Goal: Task Accomplishment & Management: Manage account settings

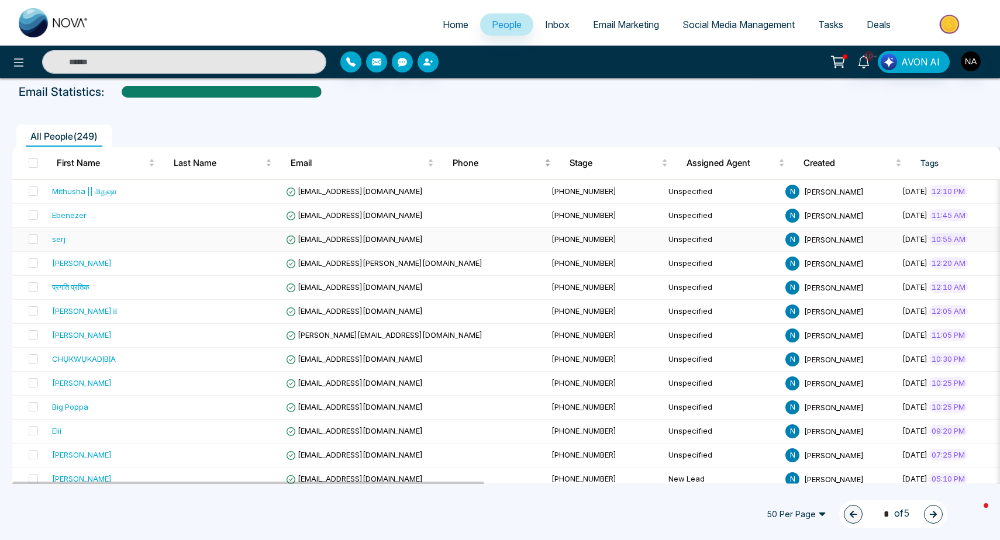
scroll to position [54, 0]
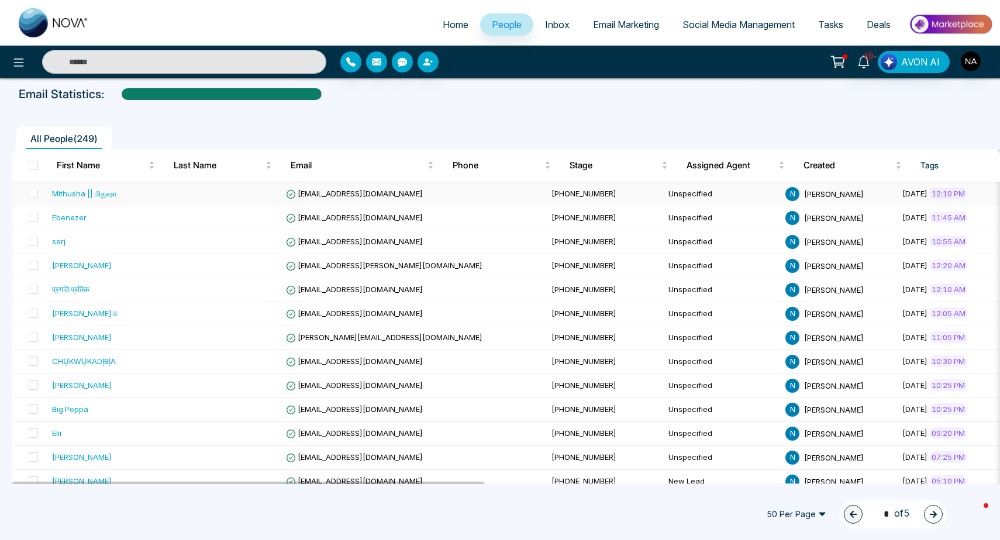
click at [195, 196] on td at bounding box center [222, 194] width 117 height 24
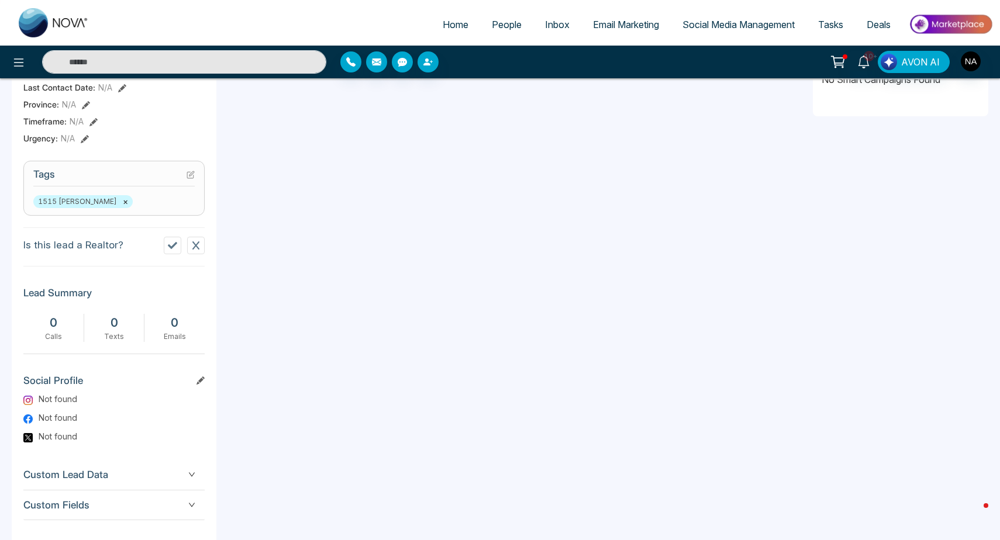
scroll to position [0, 156]
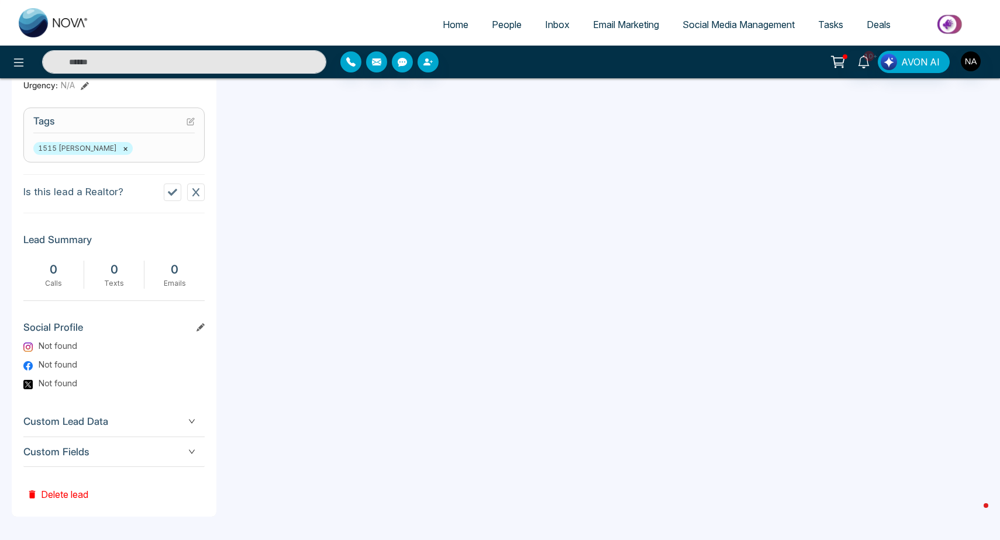
click at [137, 456] on span "Custom Fields" at bounding box center [113, 452] width 181 height 16
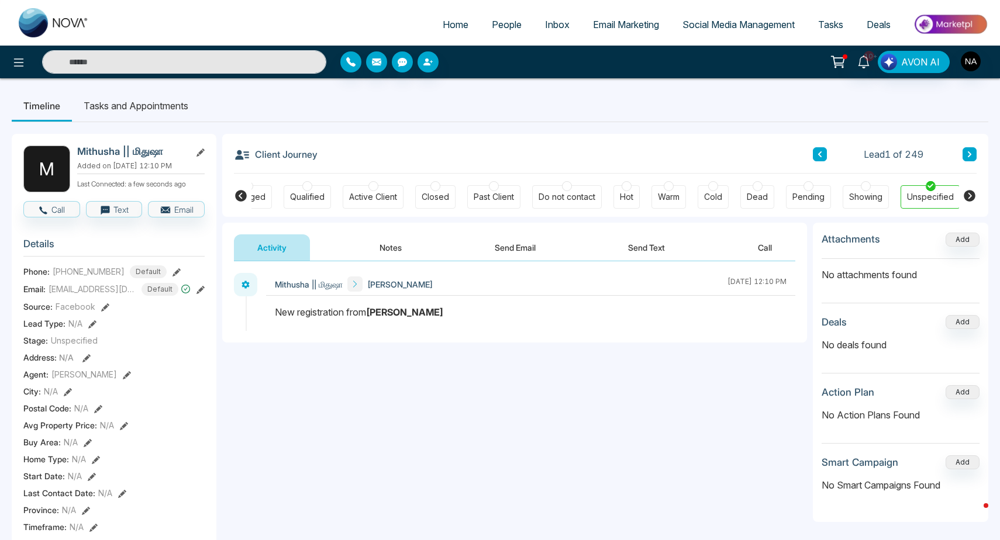
scroll to position [0, 0]
click at [288, 0] on div at bounding box center [500, 0] width 1000 height 1
click at [71, 266] on div "[EMAIL_ADDRESS][DOMAIN_NAME]" at bounding box center [92, 256] width 144 height 20
drag, startPoint x: 71, startPoint y: 269, endPoint x: 18, endPoint y: 250, distance: 56.4
click at [18, 250] on body "Home People Inbox Email Marketing Social Media Management Tasks Deals 10+ AVON …" at bounding box center [500, 270] width 1000 height 540
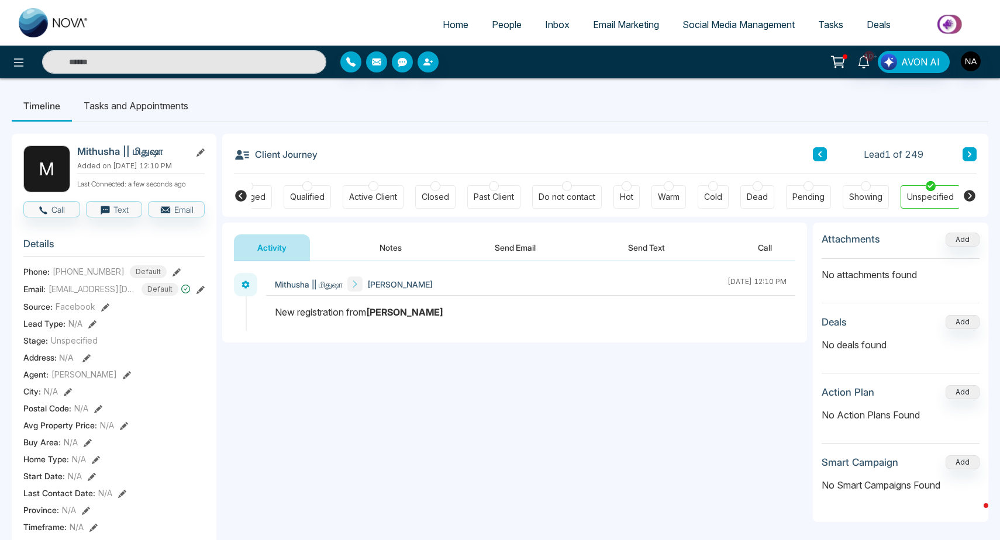
click at [78, 296] on div "[EMAIL_ADDRESS][DOMAIN_NAME] Default" at bounding box center [120, 289] width 142 height 13
drag, startPoint x: 56, startPoint y: 273, endPoint x: 24, endPoint y: 255, distance: 36.4
click at [24, 255] on div "[EMAIL_ADDRESS][DOMAIN_NAME]" at bounding box center [92, 256] width 144 height 20
copy div "[EMAIL_ADDRESS][DOMAIN_NAME]"
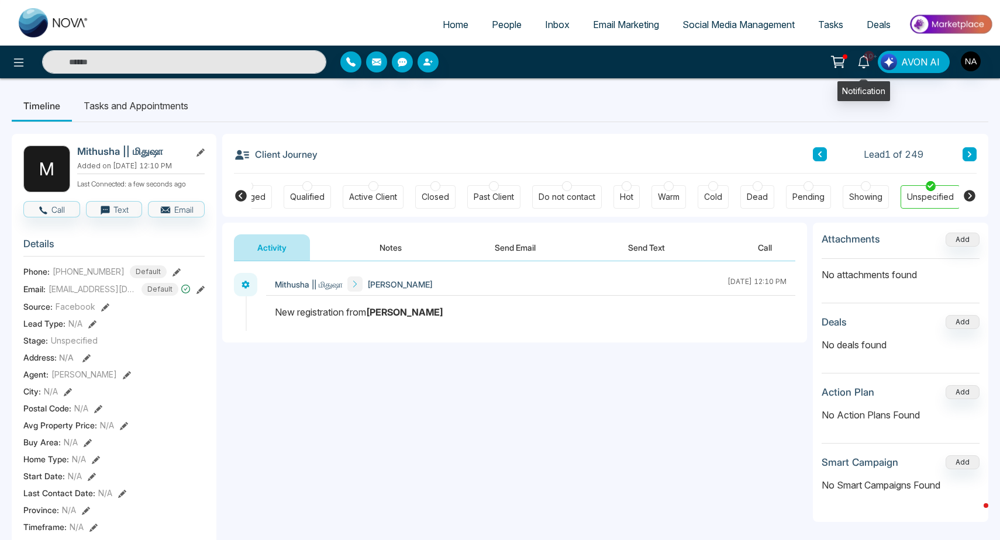
click at [873, 67] on link "10+" at bounding box center [864, 61] width 28 height 20
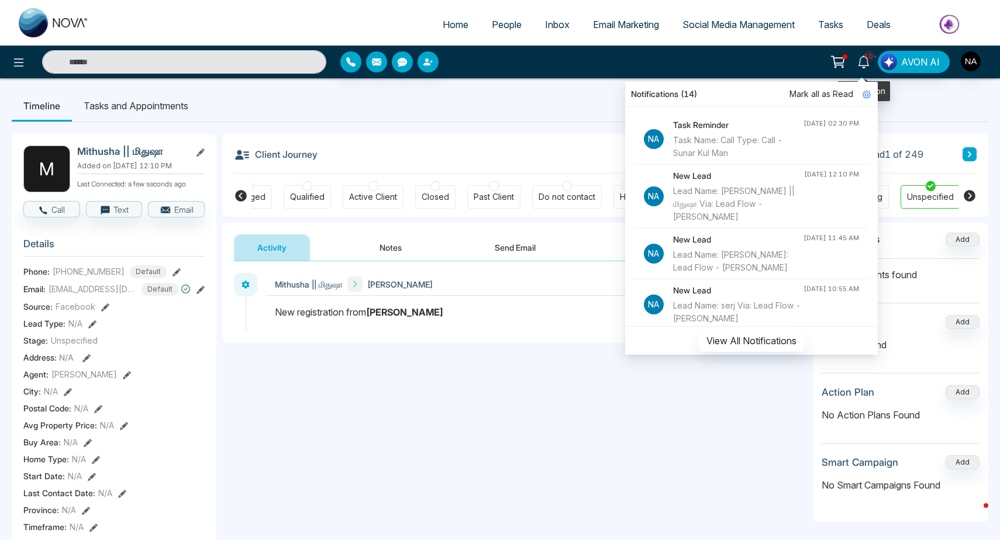
click at [873, 67] on link "10+" at bounding box center [864, 61] width 28 height 20
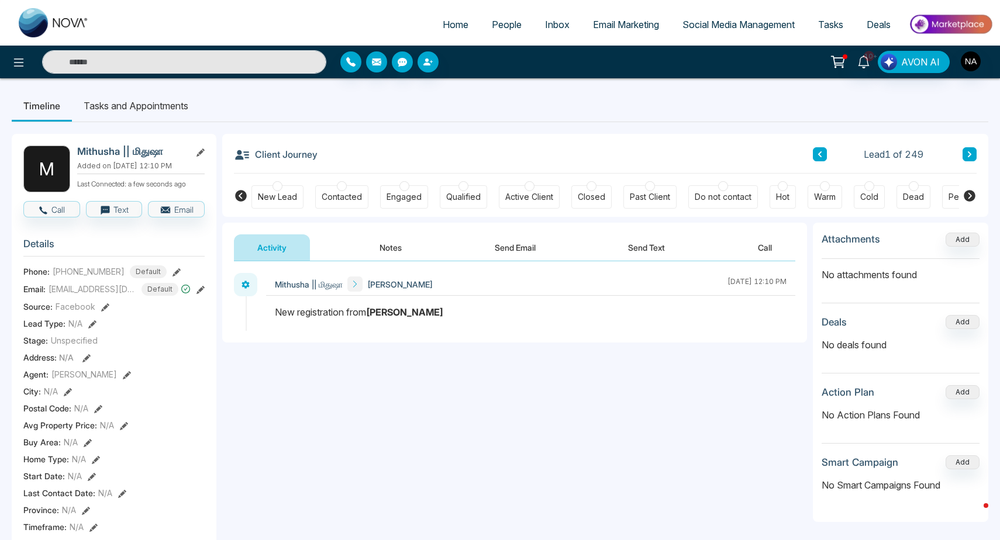
scroll to position [0, -1]
click at [296, 199] on div "New Lead" at bounding box center [277, 197] width 39 height 12
click at [399, 247] on button "Notes" at bounding box center [390, 247] width 69 height 26
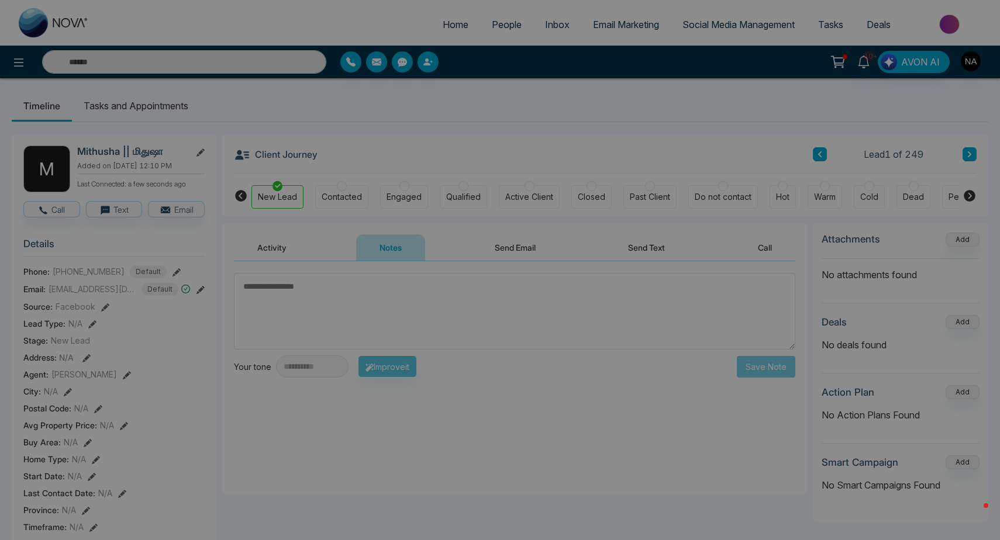
click at [346, 294] on div "Stage updated successfully. success Stage updated successfully. Okay" at bounding box center [500, 270] width 1000 height 540
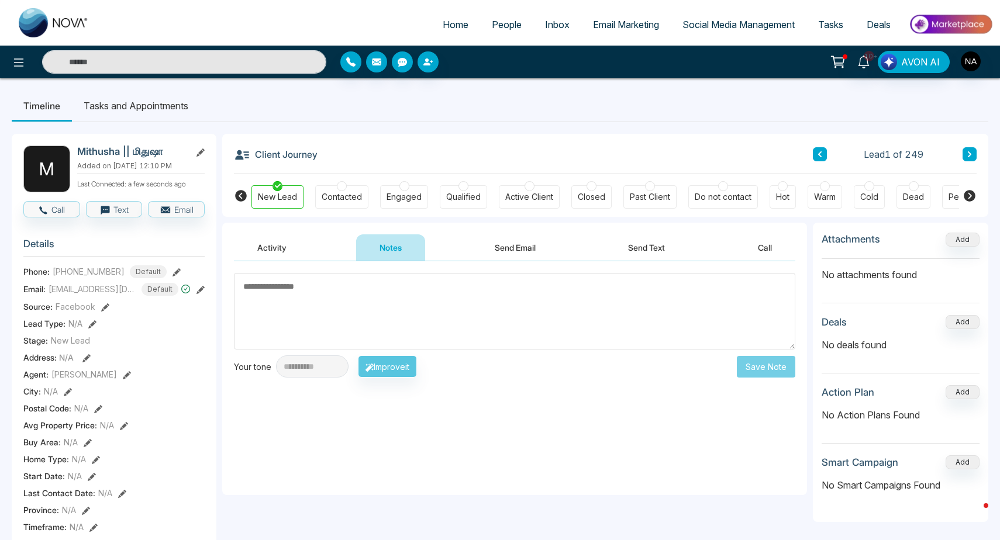
click at [346, 294] on textarea at bounding box center [514, 311] width 561 height 77
type textarea "*********"
click at [766, 365] on button "Save Note" at bounding box center [766, 367] width 58 height 22
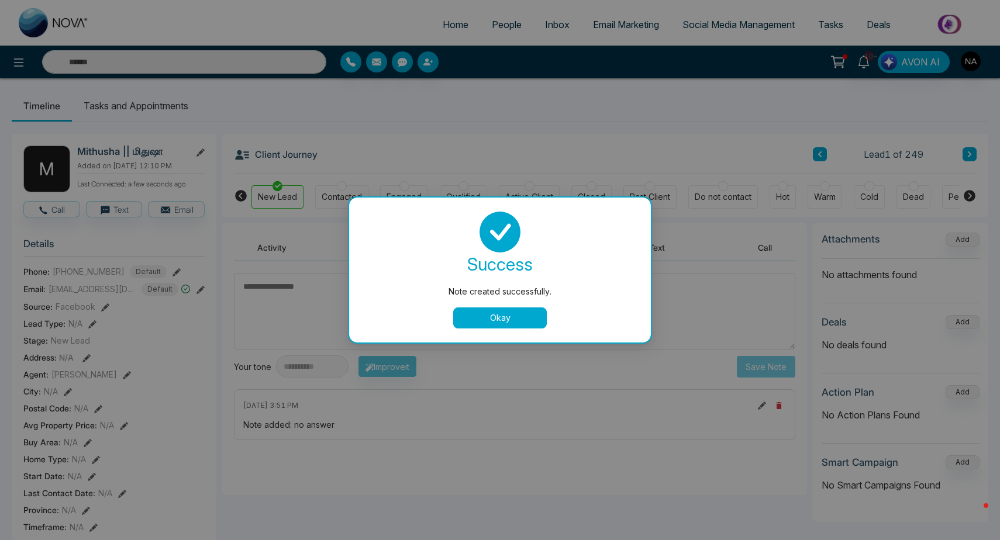
click at [528, 320] on button "Okay" at bounding box center [500, 318] width 94 height 21
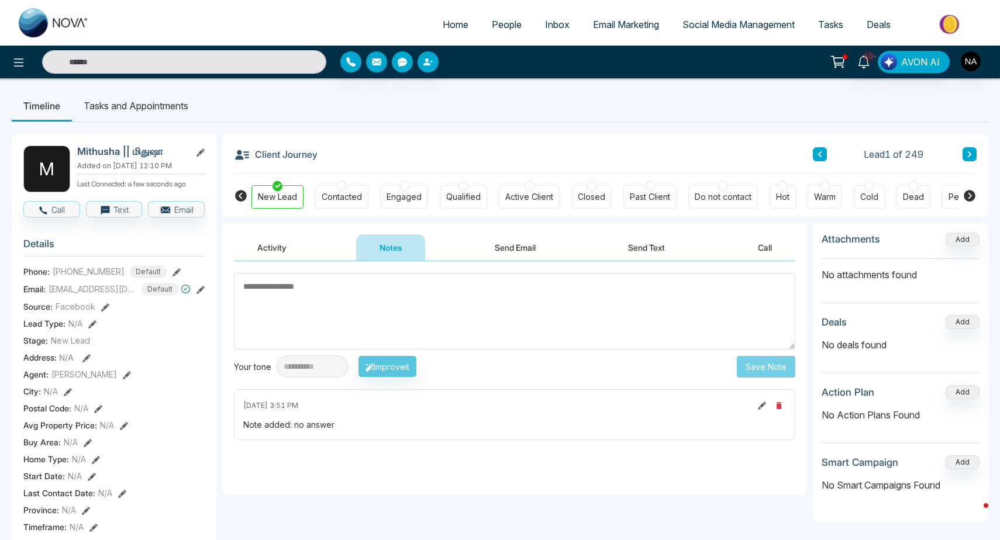
click at [969, 152] on icon at bounding box center [970, 154] width 4 height 6
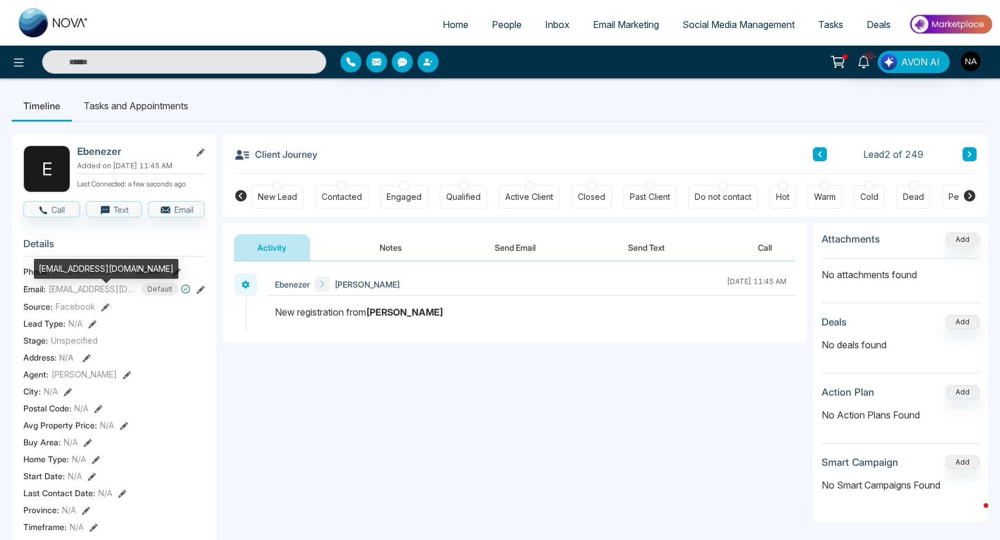
click at [78, 268] on div "[EMAIL_ADDRESS][DOMAIN_NAME]" at bounding box center [106, 269] width 144 height 20
click at [74, 268] on div "[EMAIL_ADDRESS][DOMAIN_NAME]" at bounding box center [106, 269] width 144 height 20
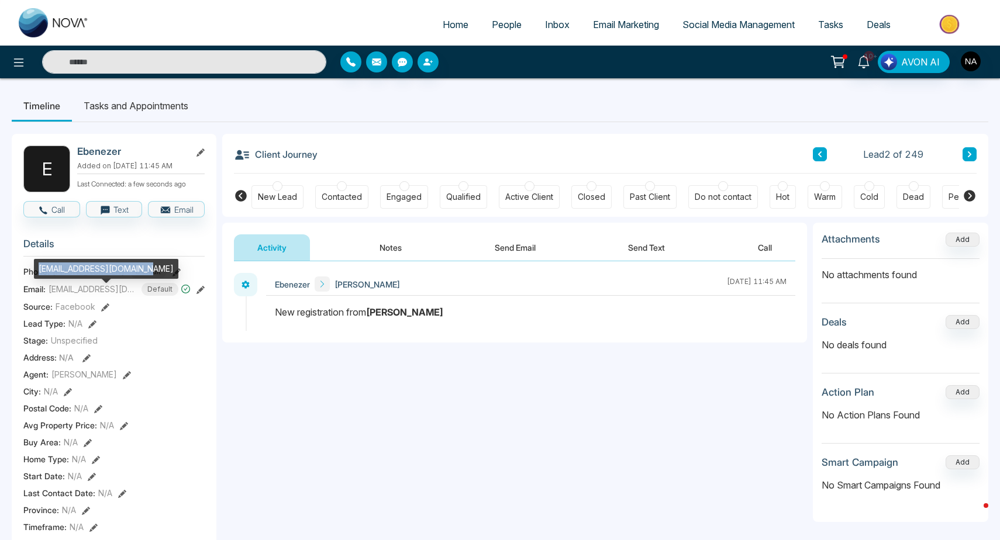
copy div "[EMAIL_ADDRESS][DOMAIN_NAME]"
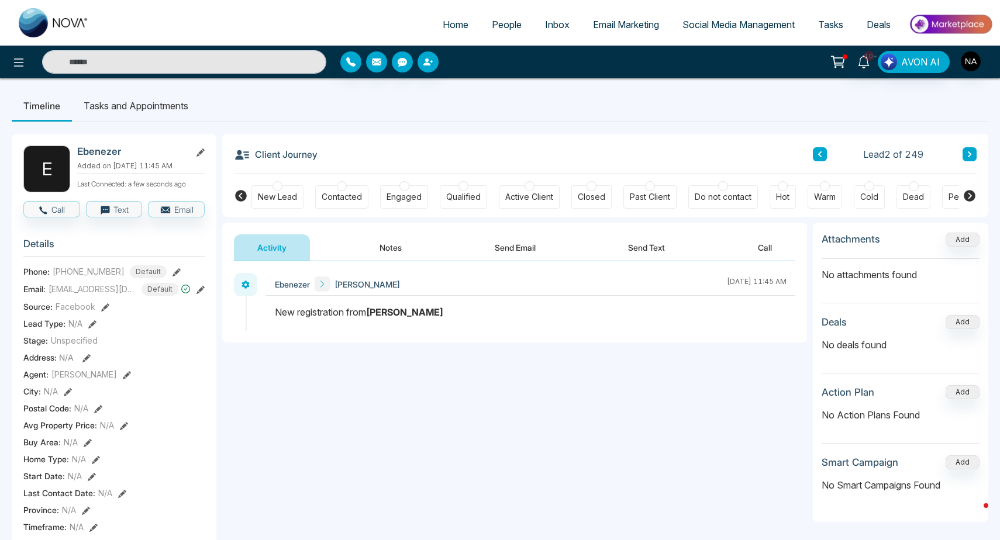
click at [284, 203] on div "New Lead" at bounding box center [277, 197] width 39 height 12
click at [399, 249] on button "Notes" at bounding box center [390, 247] width 69 height 26
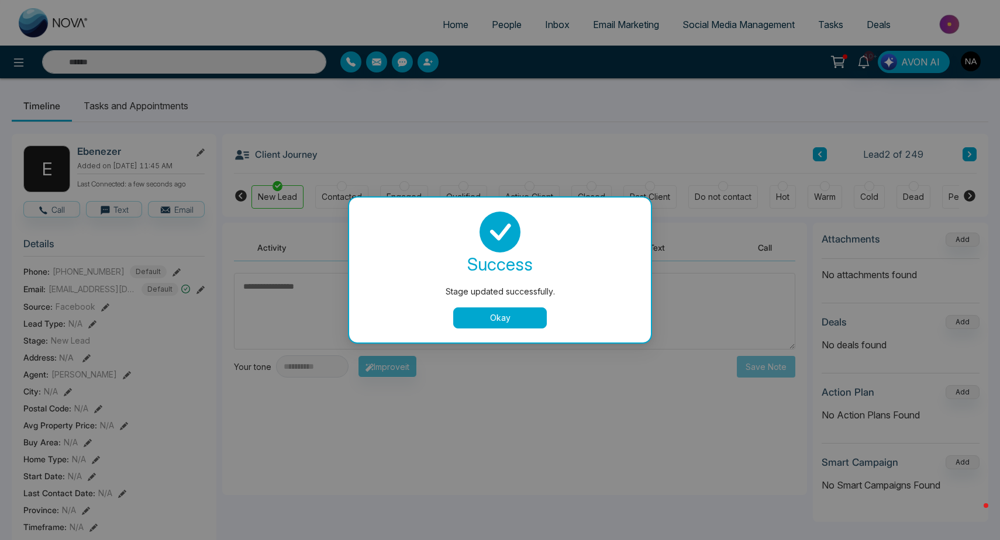
click at [489, 315] on button "Okay" at bounding box center [500, 318] width 94 height 21
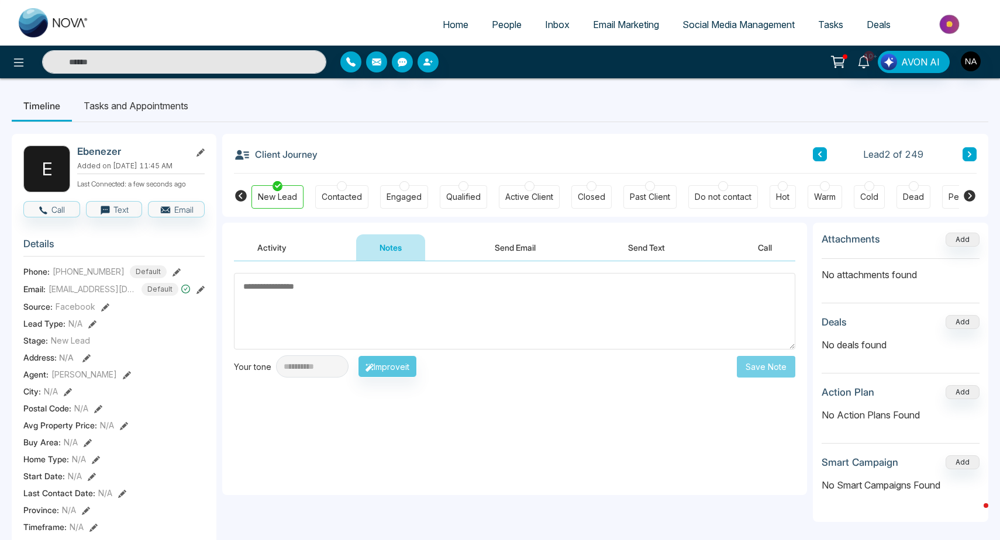
click at [820, 152] on icon at bounding box center [820, 154] width 4 height 6
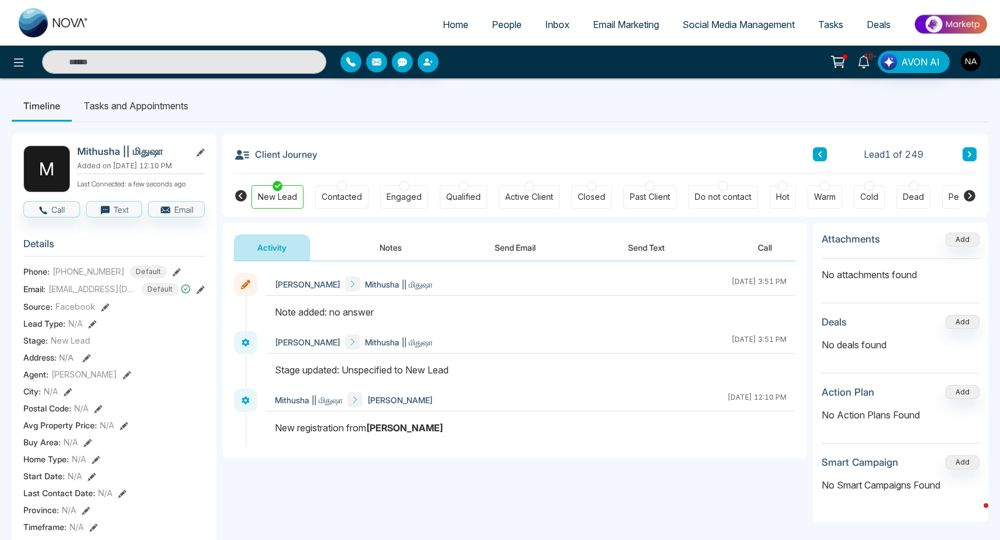
click at [974, 148] on button at bounding box center [970, 154] width 14 height 14
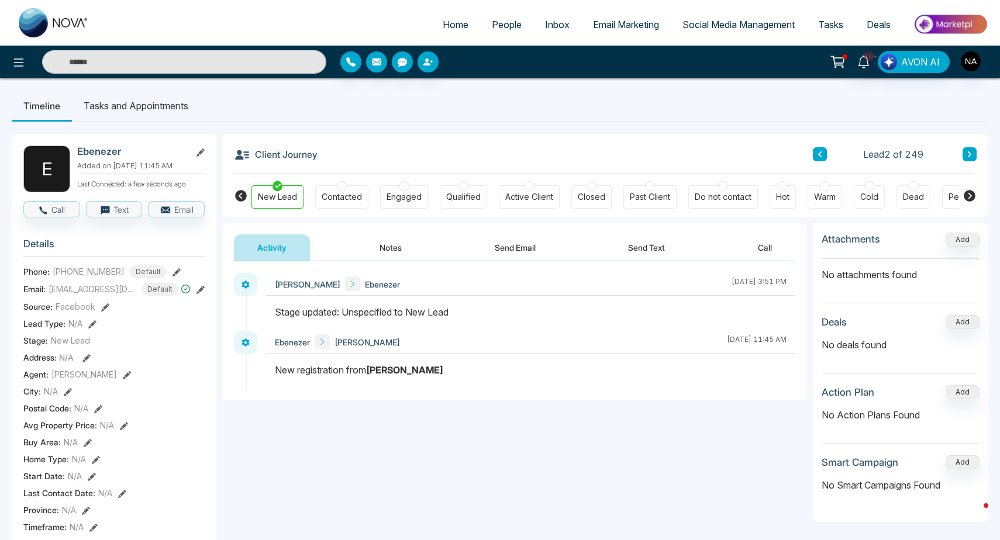
click at [972, 151] on button at bounding box center [970, 154] width 14 height 14
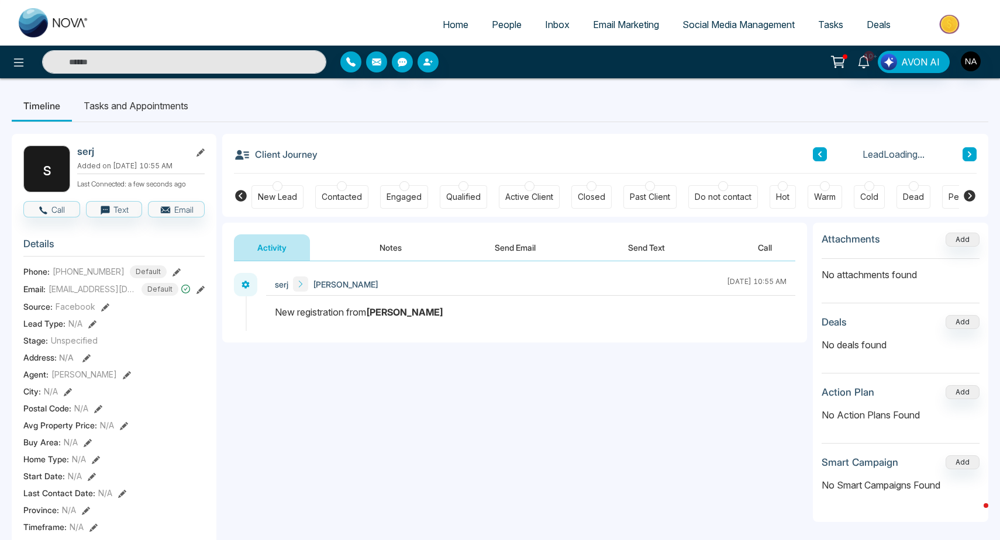
click at [825, 153] on button at bounding box center [820, 154] width 14 height 14
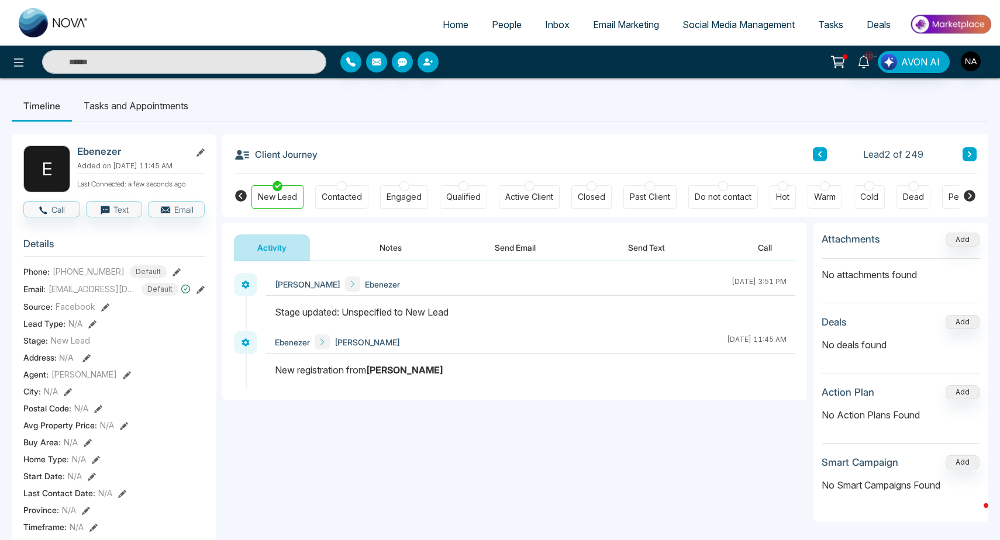
click at [405, 230] on div "Activity Notes Send Email Send Text Call" at bounding box center [514, 242] width 585 height 39
click at [394, 246] on button "Notes" at bounding box center [390, 247] width 69 height 26
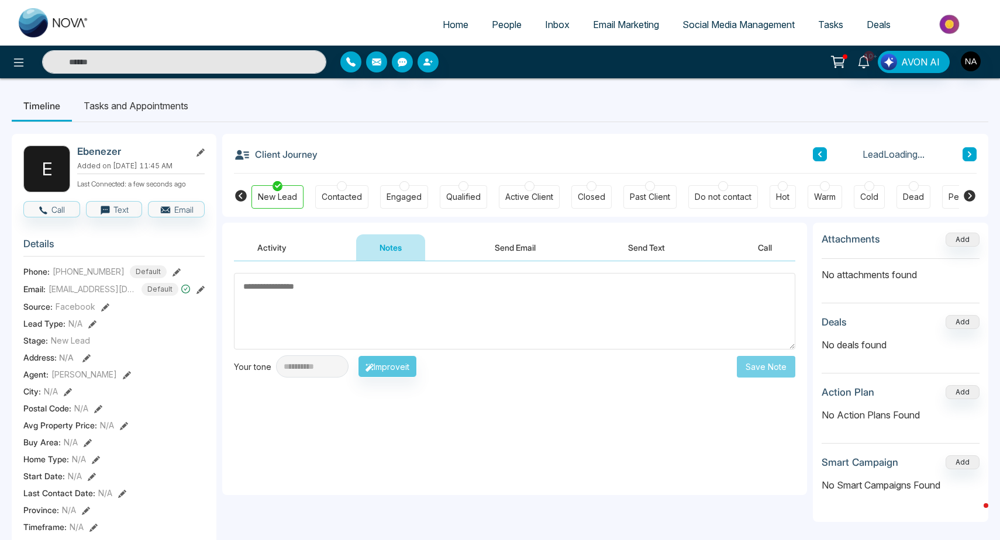
click at [349, 284] on textarea at bounding box center [514, 311] width 561 height 77
type textarea "*********"
click at [746, 358] on button "Save Note" at bounding box center [766, 367] width 58 height 22
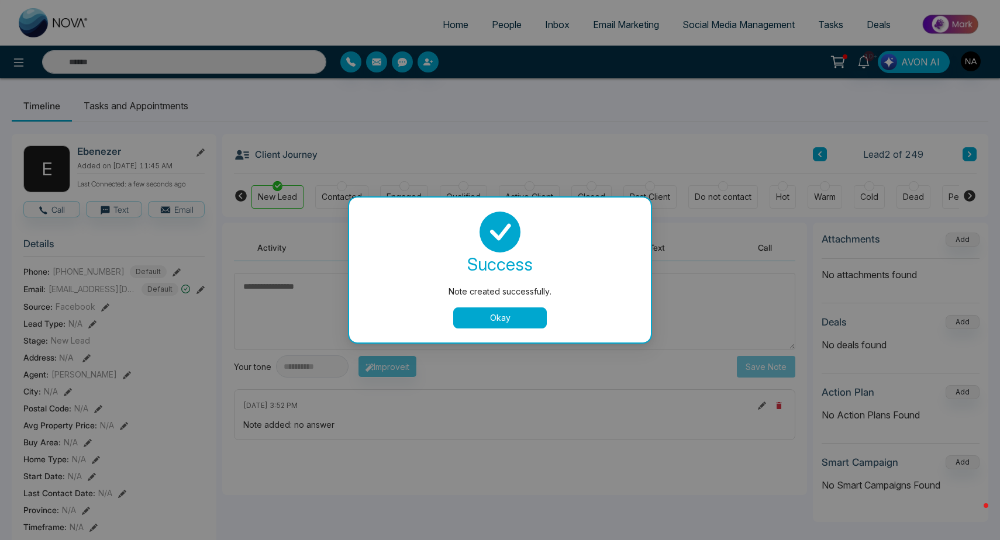
click at [515, 320] on button "Okay" at bounding box center [500, 318] width 94 height 21
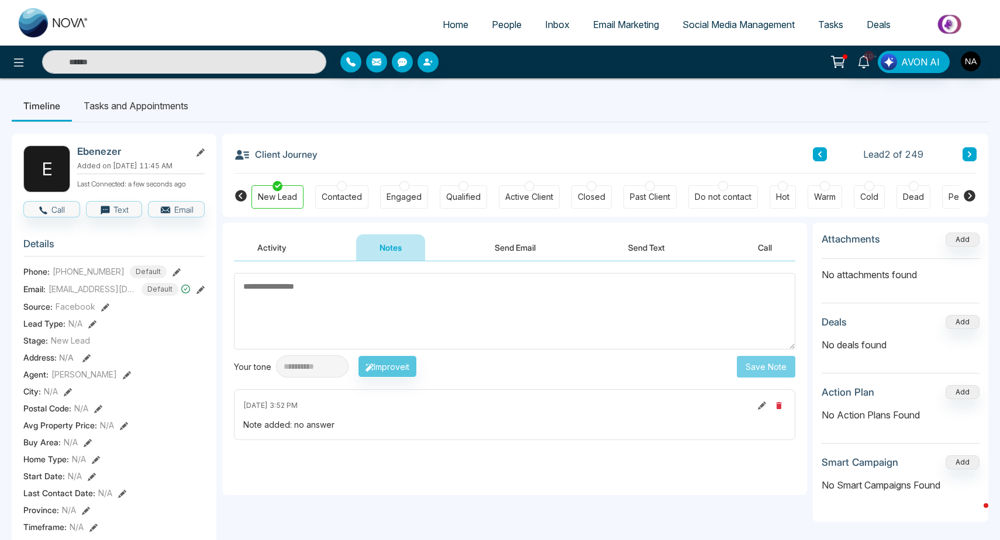
click at [965, 157] on button at bounding box center [970, 154] width 14 height 14
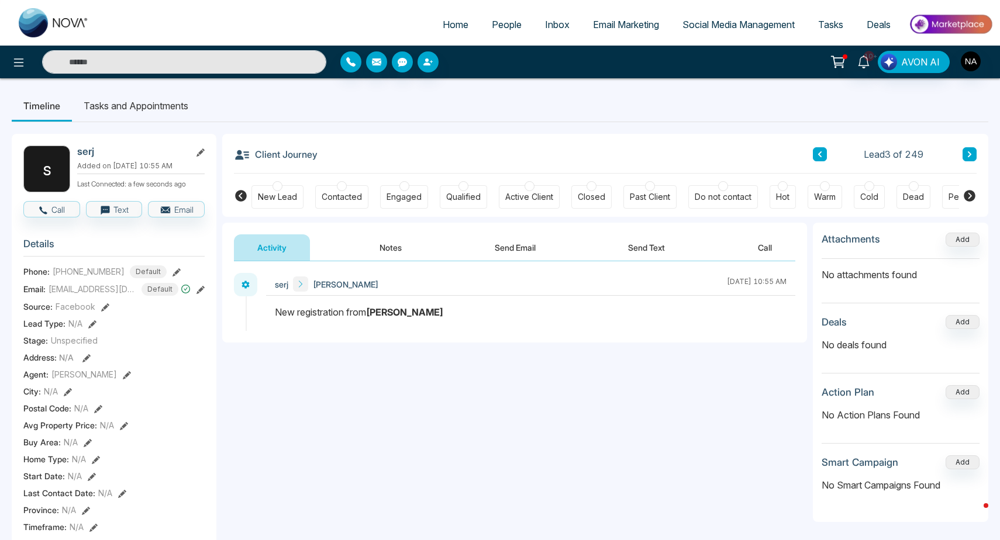
click at [392, 253] on button "Notes" at bounding box center [390, 247] width 69 height 26
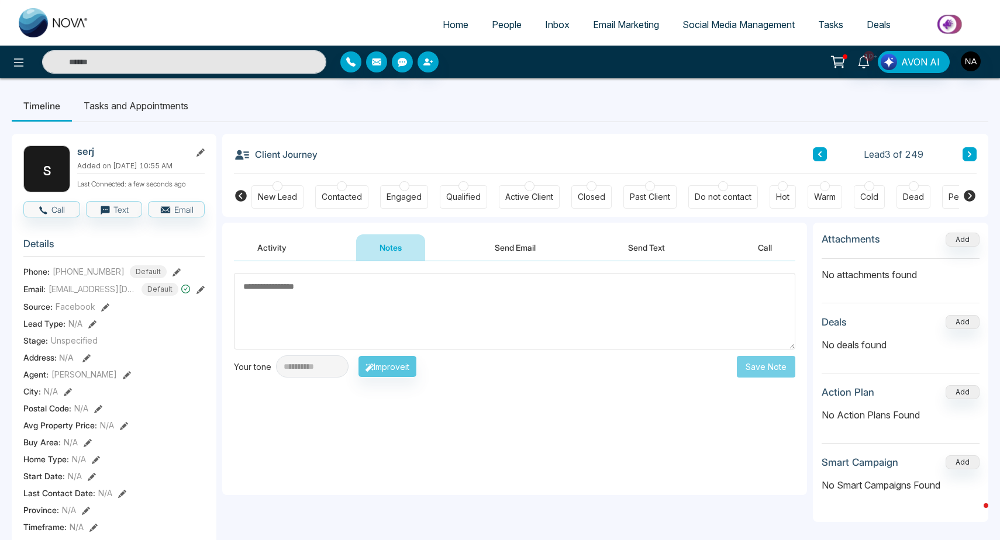
click at [280, 202] on div "New Lead" at bounding box center [277, 197] width 39 height 12
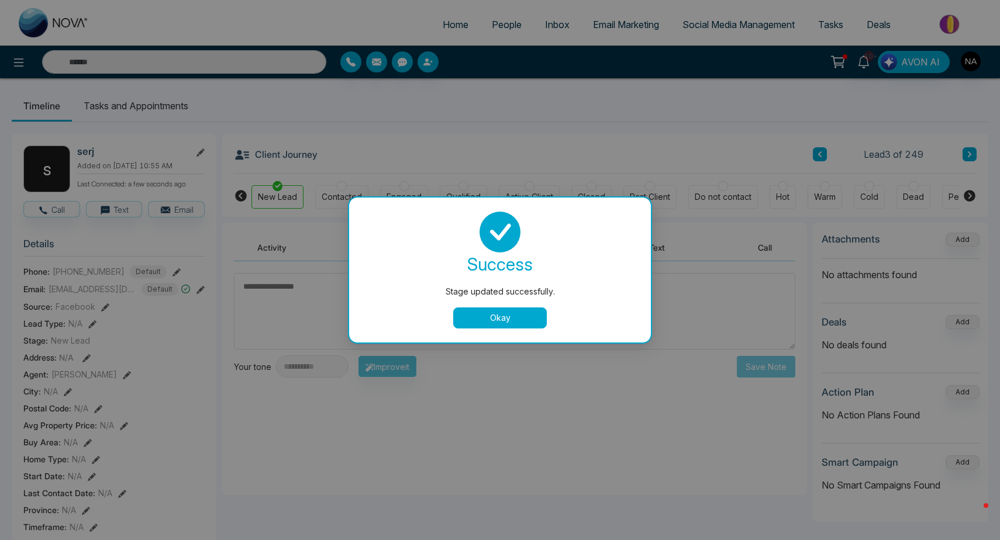
click at [487, 318] on button "Okay" at bounding box center [500, 318] width 94 height 21
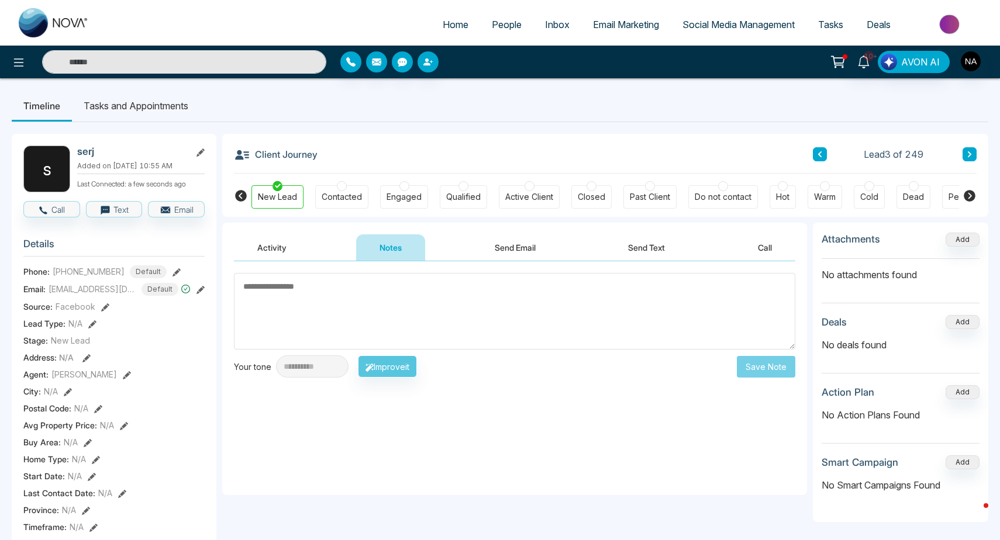
click at [180, 104] on li "Tasks and Appointments" at bounding box center [136, 106] width 128 height 32
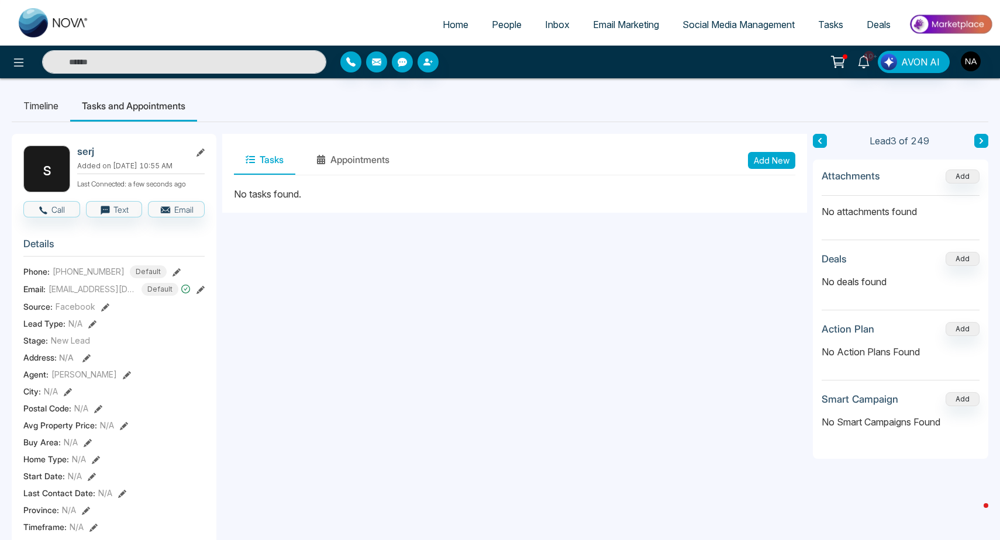
click at [782, 163] on button "Add New" at bounding box center [771, 160] width 47 height 17
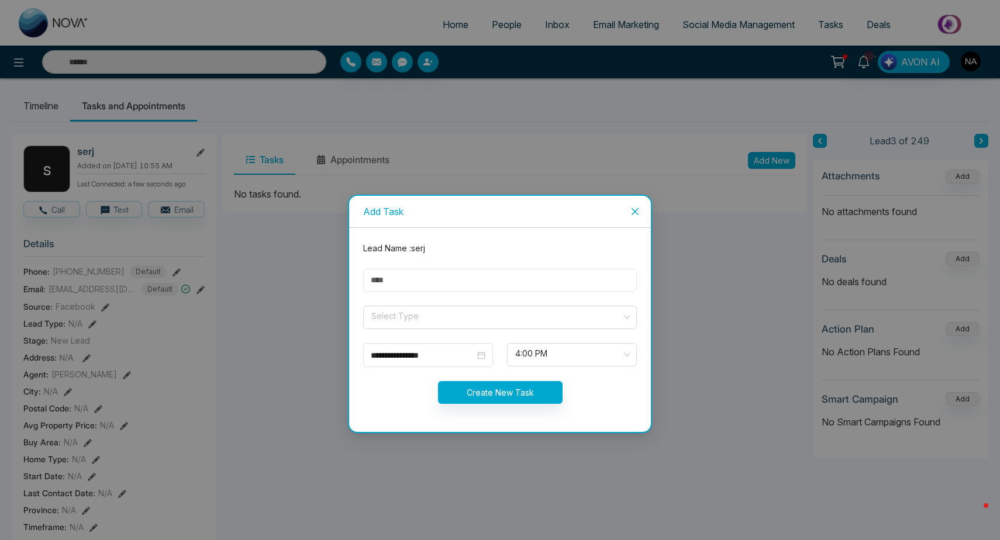
click at [415, 283] on input "text" at bounding box center [500, 280] width 274 height 23
type input "****"
click at [416, 315] on input "search" at bounding box center [495, 315] width 251 height 18
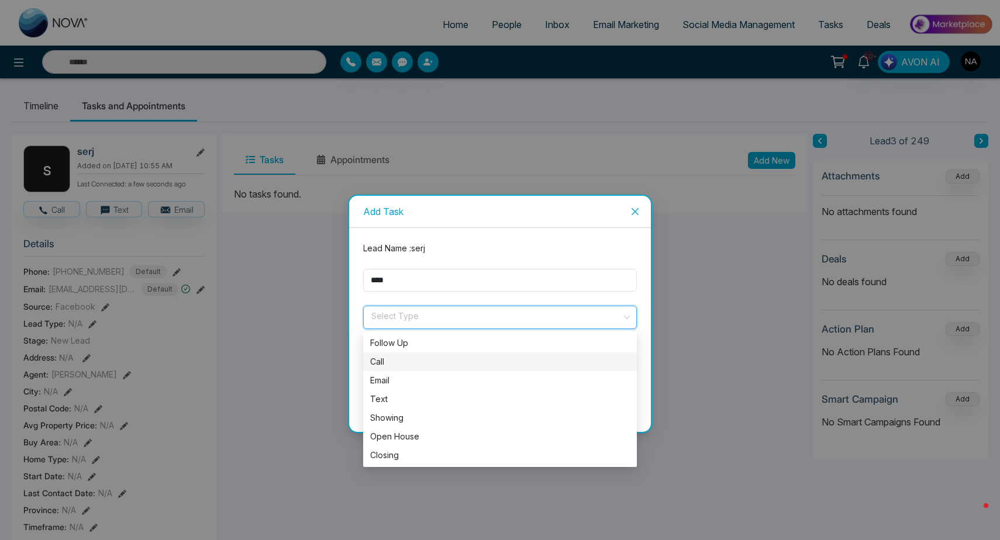
click at [401, 360] on div "Call" at bounding box center [500, 362] width 260 height 13
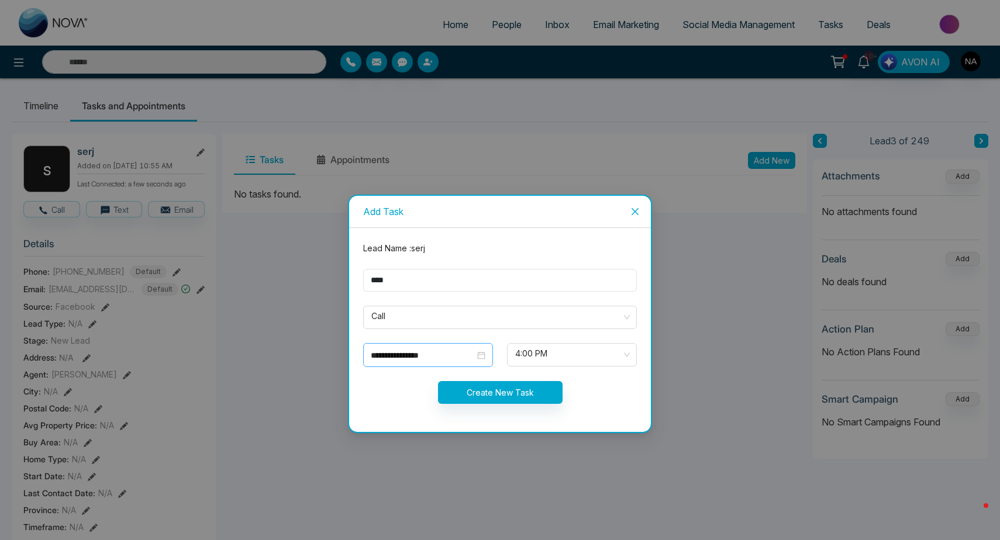
click at [446, 364] on div "**********" at bounding box center [428, 355] width 130 height 24
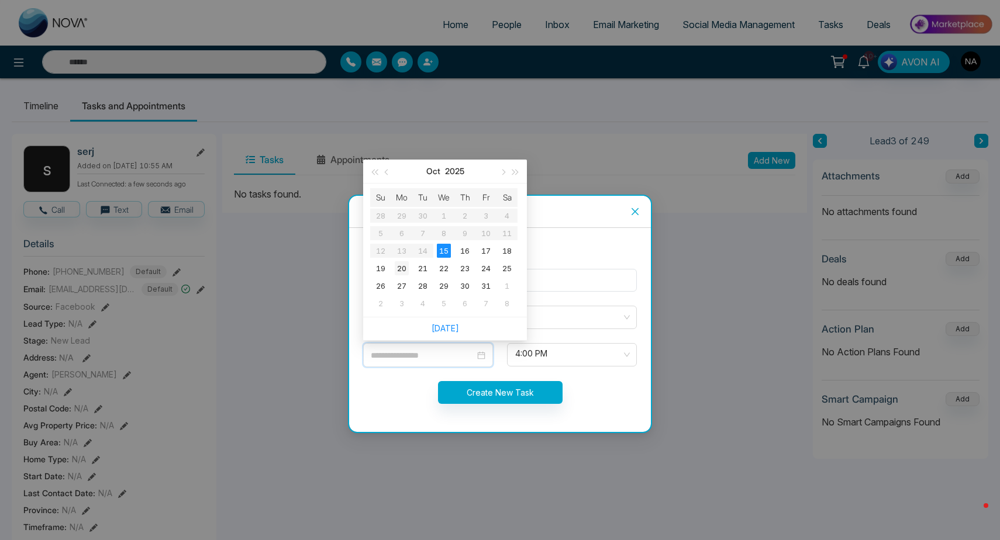
type input "**********"
click at [403, 273] on div "20" at bounding box center [402, 268] width 14 height 14
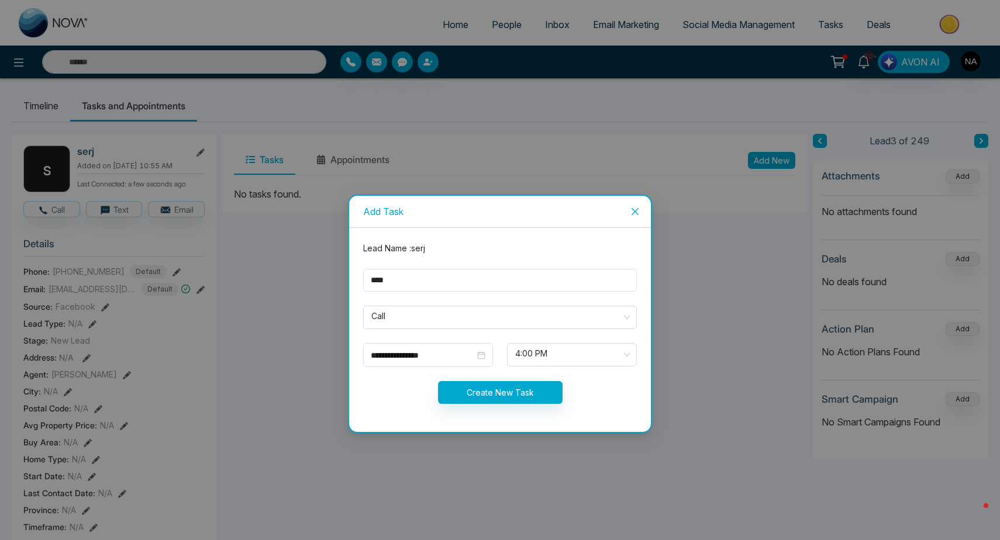
click at [476, 392] on button "Create New Task" at bounding box center [500, 392] width 125 height 23
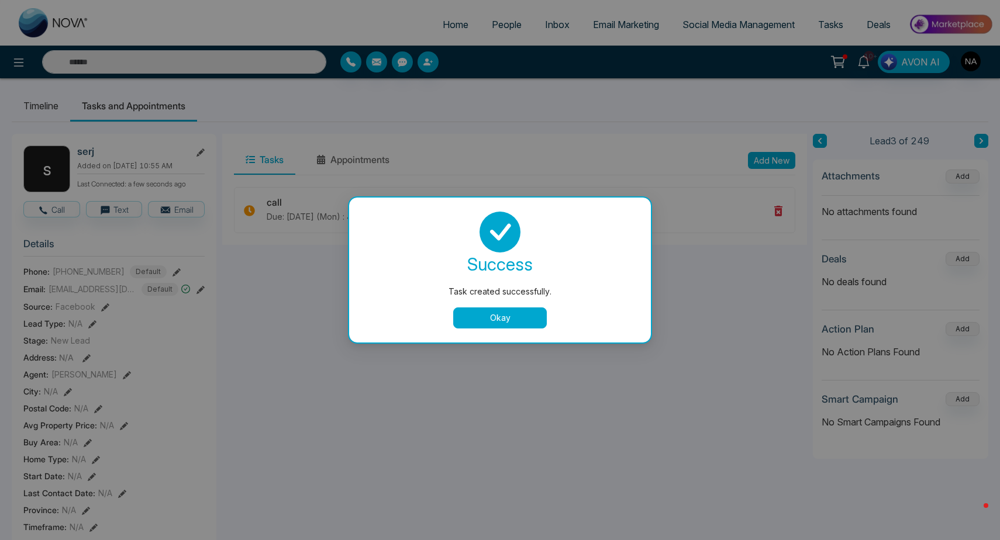
click at [518, 323] on button "Okay" at bounding box center [500, 318] width 94 height 21
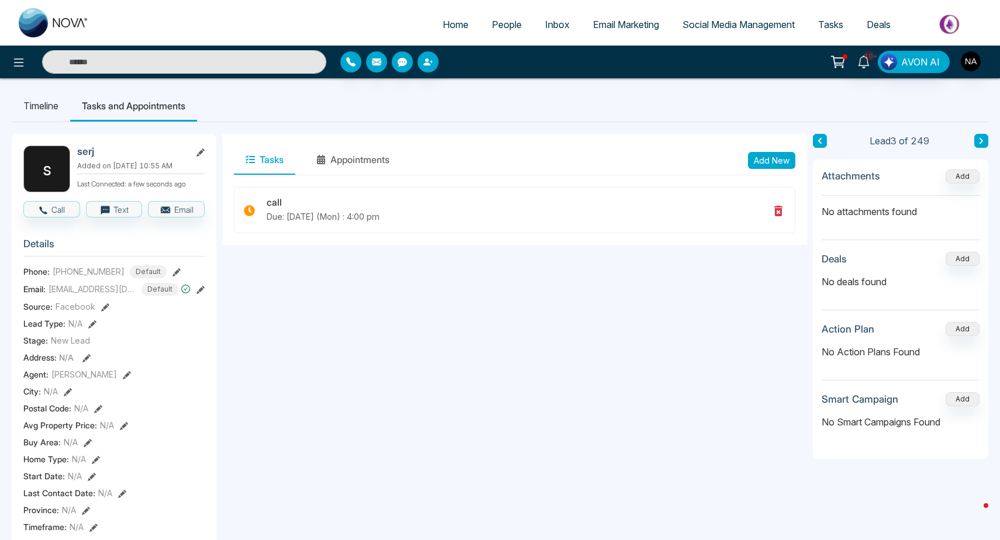
click at [818, 138] on icon at bounding box center [820, 140] width 6 height 7
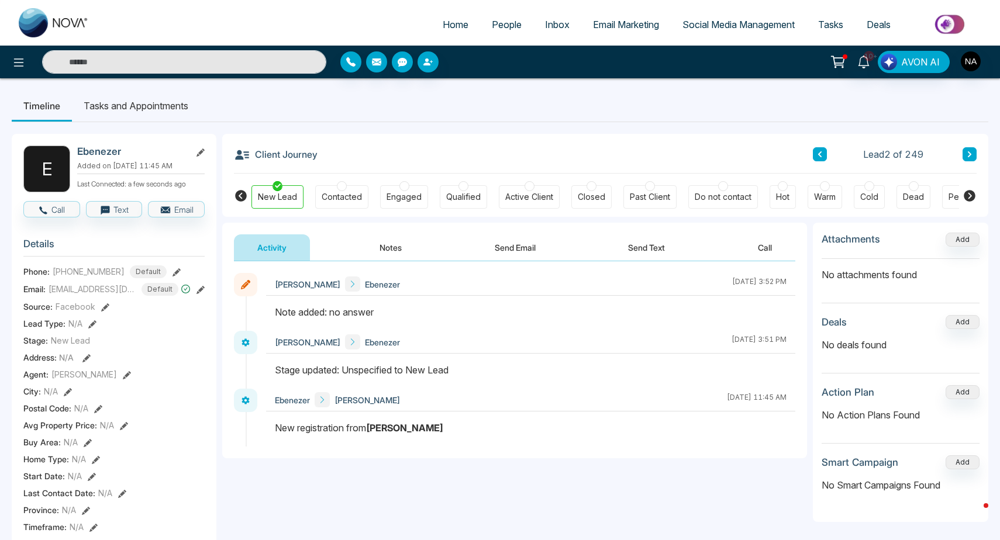
click at [975, 159] on button at bounding box center [970, 154] width 14 height 14
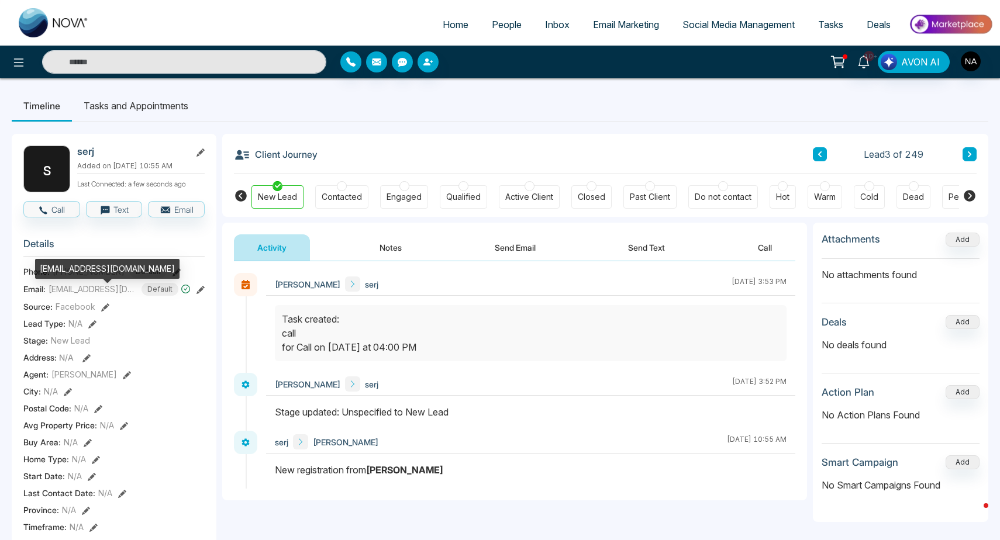
click at [73, 271] on div "[EMAIL_ADDRESS][DOMAIN_NAME]" at bounding box center [107, 269] width 144 height 20
copy div "[EMAIL_ADDRESS][DOMAIN_NAME]"
click at [974, 154] on button at bounding box center [970, 154] width 14 height 14
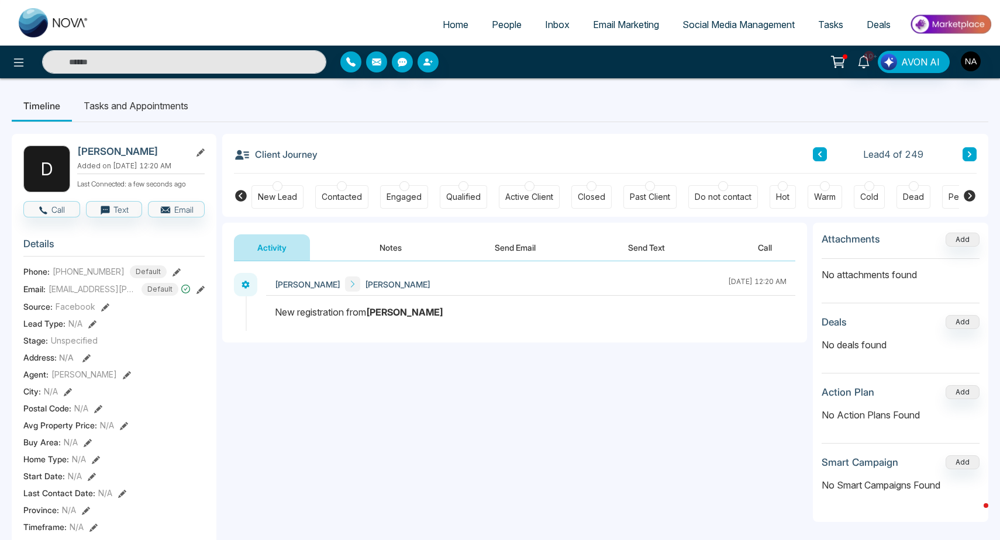
click at [819, 160] on button at bounding box center [820, 154] width 14 height 14
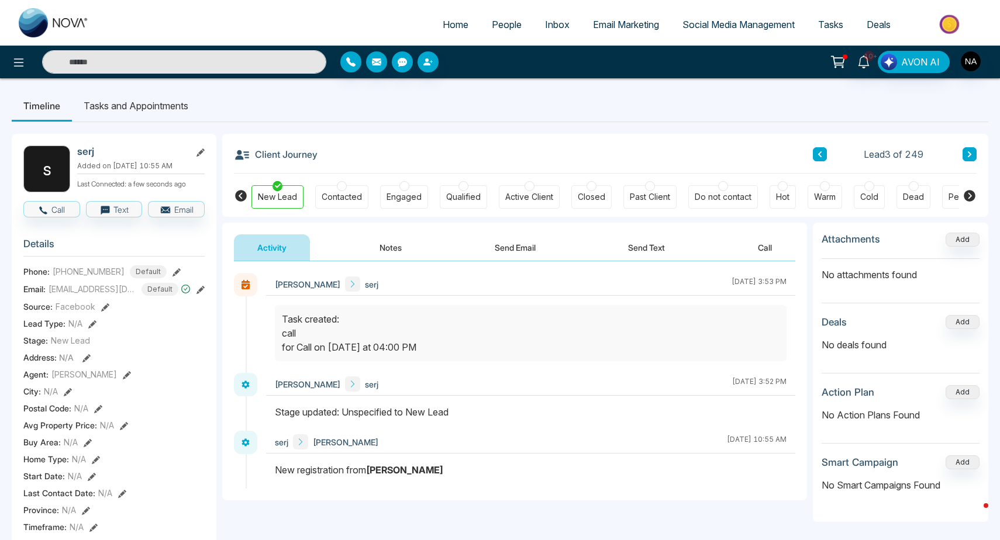
click at [815, 152] on button at bounding box center [820, 154] width 14 height 14
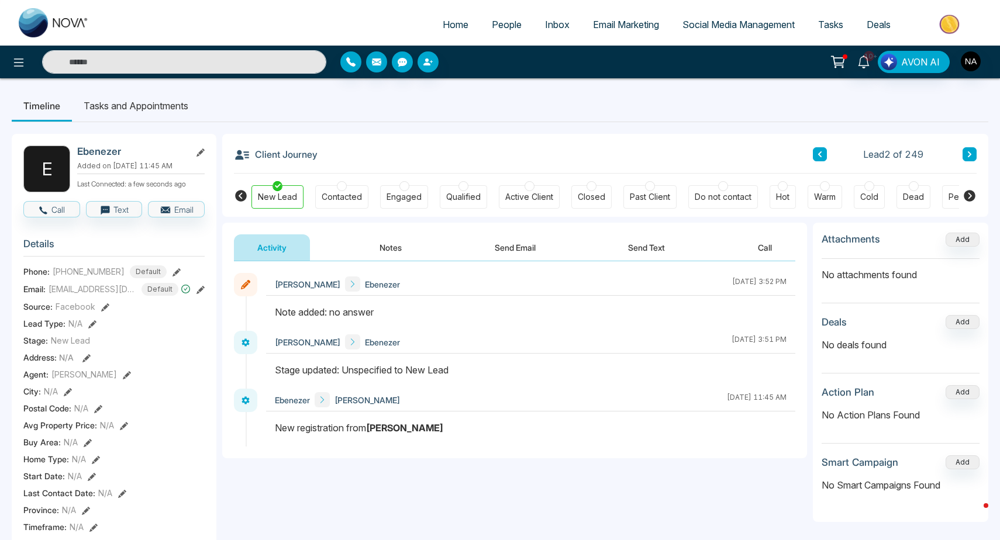
click at [972, 152] on button at bounding box center [970, 154] width 14 height 14
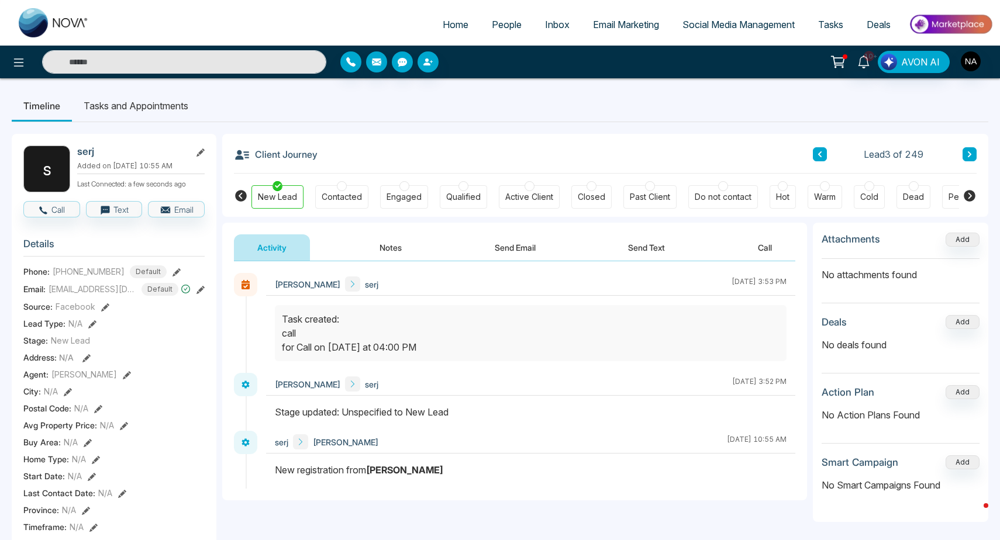
click at [973, 156] on button at bounding box center [970, 154] width 14 height 14
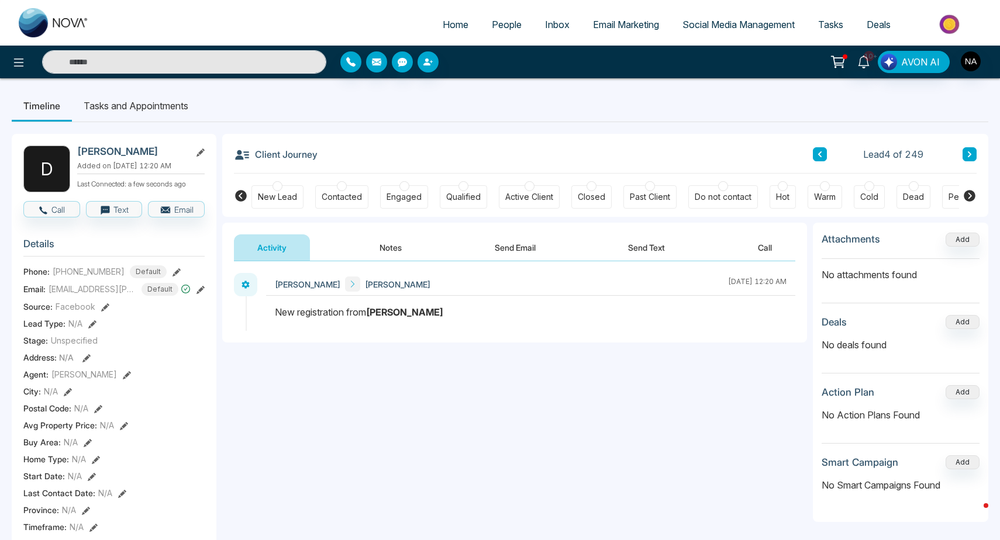
click at [387, 249] on button "Notes" at bounding box center [390, 247] width 69 height 26
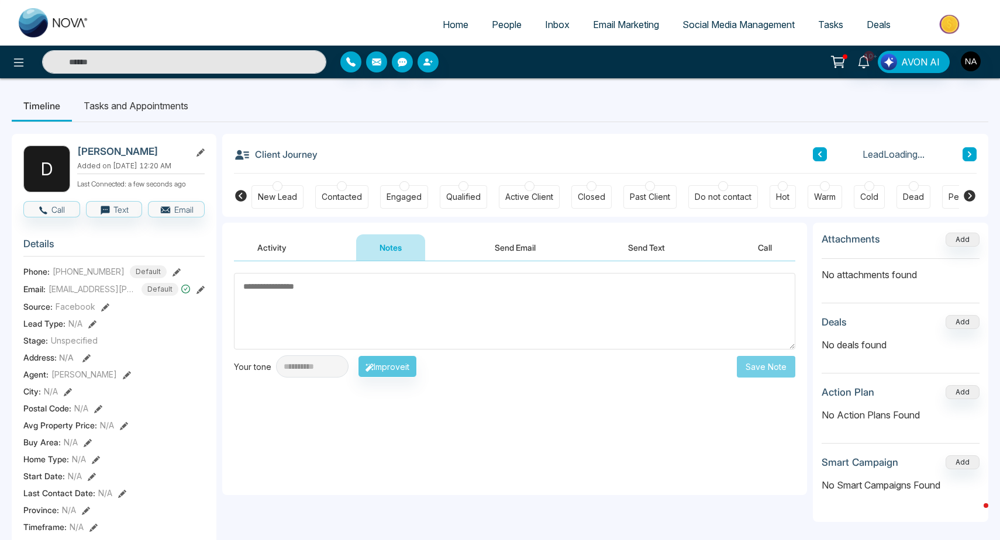
click at [264, 203] on div "New Lead" at bounding box center [277, 197] width 39 height 12
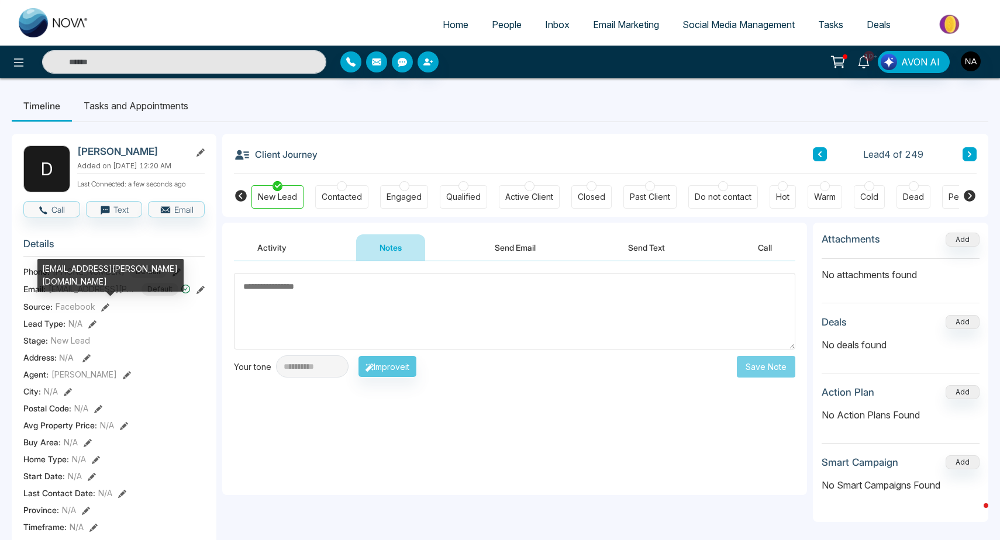
click at [77, 267] on div "[EMAIL_ADDRESS][PERSON_NAME][DOMAIN_NAME]" at bounding box center [110, 275] width 146 height 33
copy div "[EMAIL_ADDRESS][PERSON_NAME][DOMAIN_NAME]"
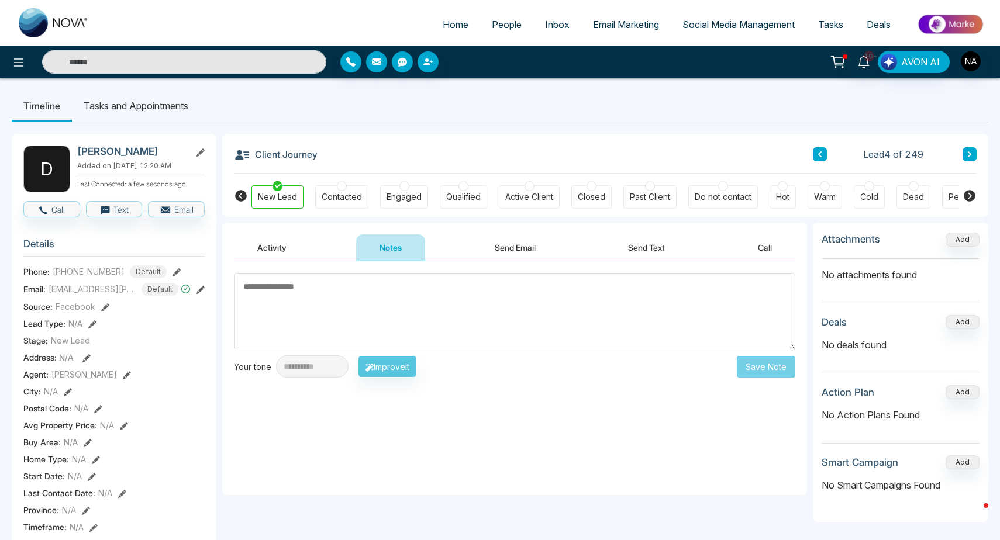
click at [822, 154] on icon at bounding box center [820, 154] width 6 height 7
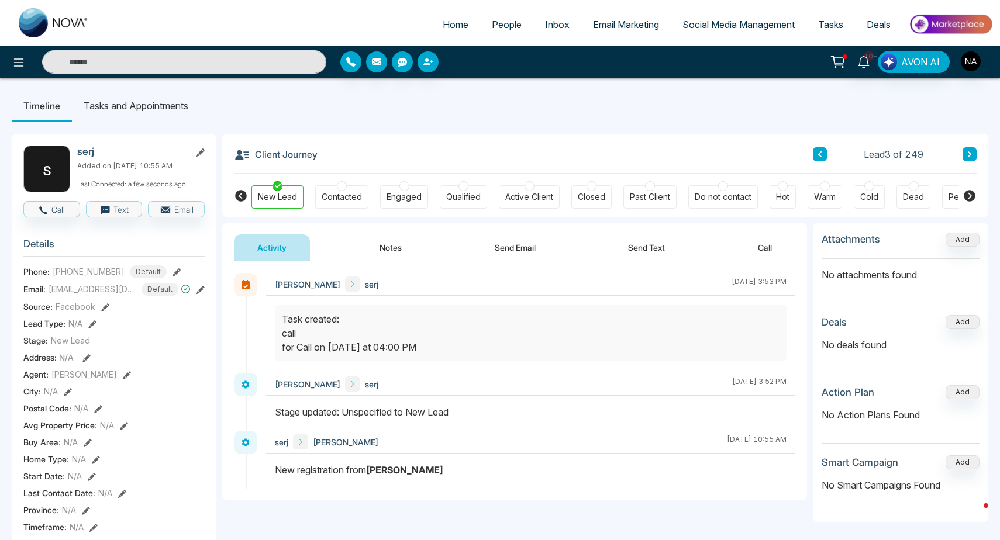
click at [973, 152] on button at bounding box center [970, 154] width 14 height 14
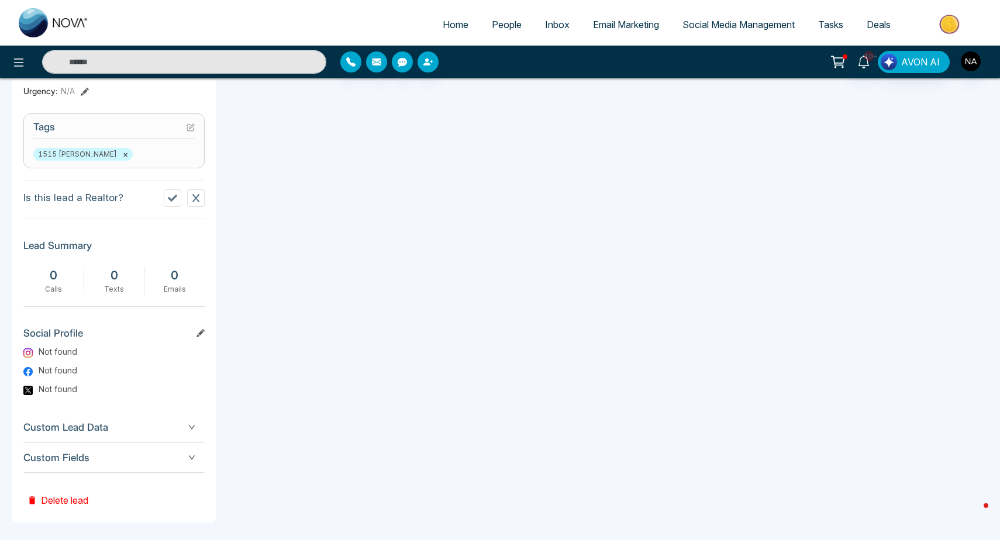
scroll to position [453, 0]
click at [74, 473] on div "Custom Fields" at bounding box center [113, 459] width 181 height 30
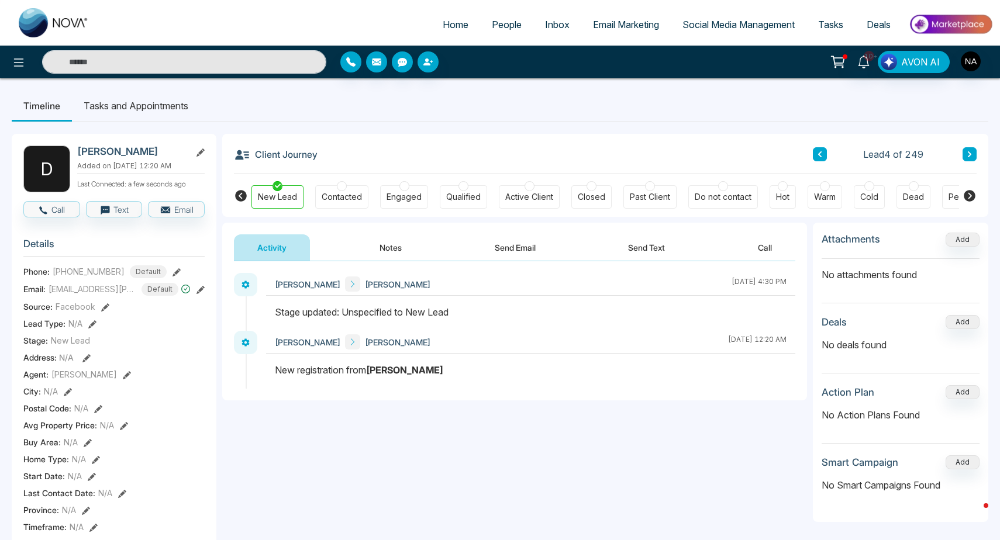
scroll to position [0, 0]
drag, startPoint x: 80, startPoint y: 152, endPoint x: 207, endPoint y: 198, distance: 134.8
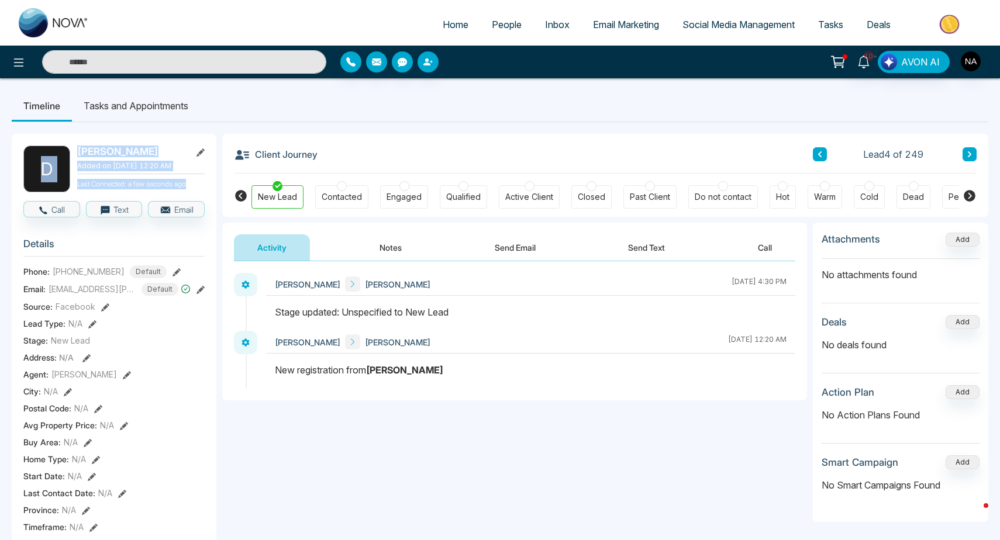
drag, startPoint x: 201, startPoint y: 198, endPoint x: 66, endPoint y: 147, distance: 144.6
click at [66, 147] on div "D Dee Added on [DATE] 12:20 AM Last Connected: a few seconds ago" at bounding box center [113, 169] width 181 height 47
click at [96, 152] on h2 "[PERSON_NAME]" at bounding box center [131, 152] width 109 height 12
drag, startPoint x: 77, startPoint y: 151, endPoint x: 205, endPoint y: 192, distance: 134.4
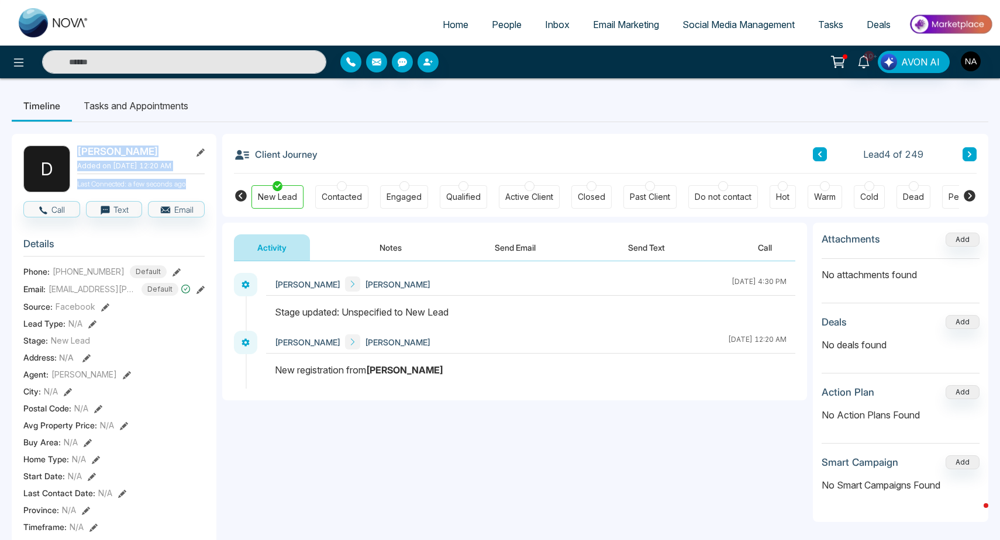
click at [194, 189] on p "Last Connected: a few seconds ago" at bounding box center [140, 183] width 127 height 13
drag, startPoint x: 194, startPoint y: 195, endPoint x: 76, endPoint y: 155, distance: 124.6
click at [76, 155] on div "D Dee Added on [DATE] 12:20 AM Last Connected: a few seconds ago" at bounding box center [113, 169] width 181 height 47
drag, startPoint x: 80, startPoint y: 153, endPoint x: 200, endPoint y: 191, distance: 126.3
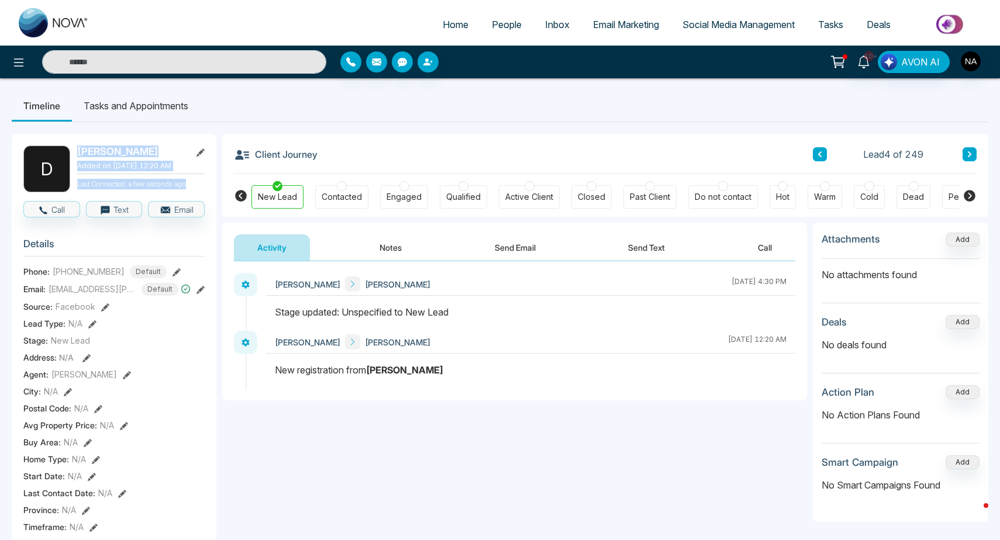
click at [200, 191] on div "Dee Added on [DATE] 12:20 AM Last Connected: a few seconds ago" at bounding box center [140, 169] width 127 height 47
click at [200, 189] on p "Last Connected: a few seconds ago" at bounding box center [140, 183] width 127 height 13
drag, startPoint x: 200, startPoint y: 191, endPoint x: 64, endPoint y: 134, distance: 147.6
click at [114, 167] on p "Added on [DATE] 12:20 AM" at bounding box center [140, 166] width 127 height 11
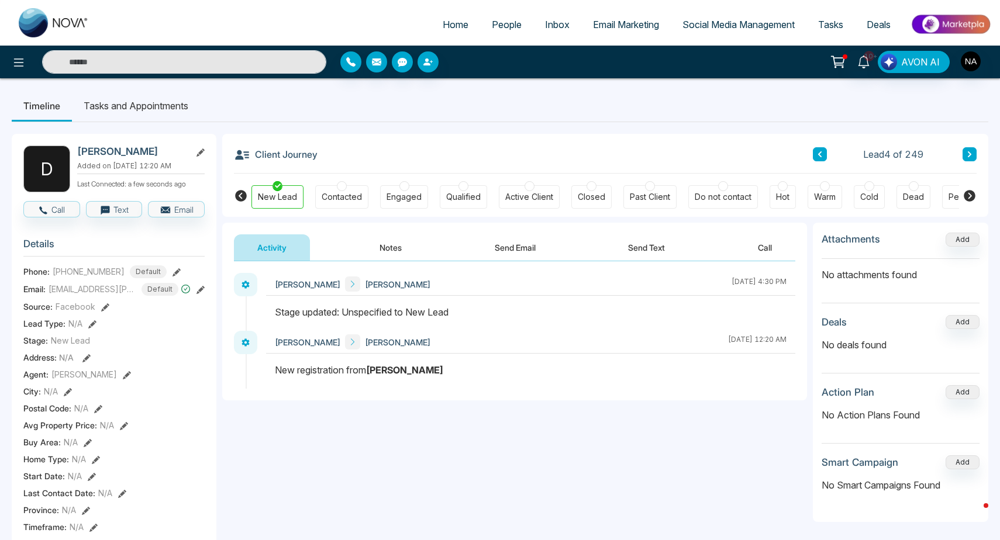
click at [865, 192] on div "Cold" at bounding box center [869, 197] width 18 height 12
click at [372, 257] on button "Notes" at bounding box center [390, 247] width 69 height 26
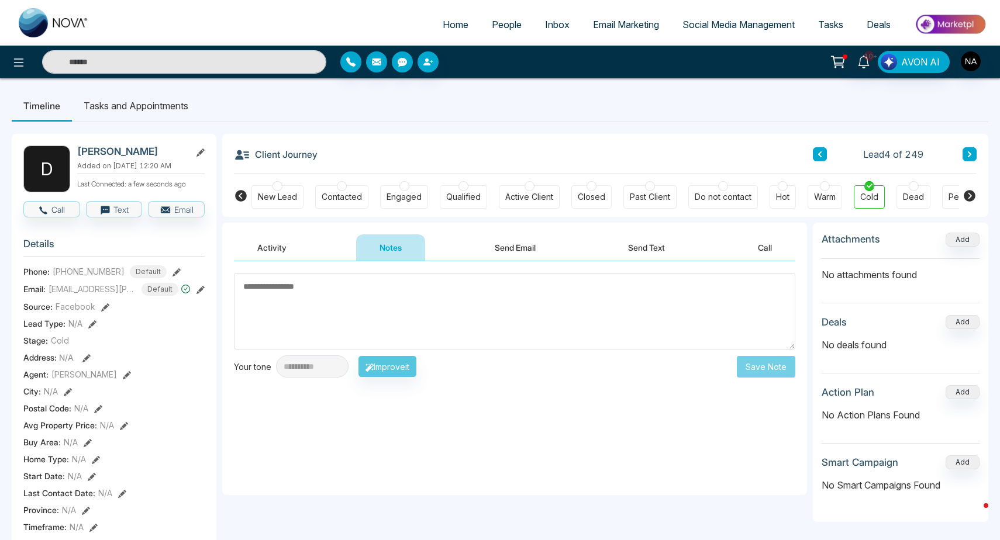
click at [334, 302] on textarea at bounding box center [514, 311] width 561 height 77
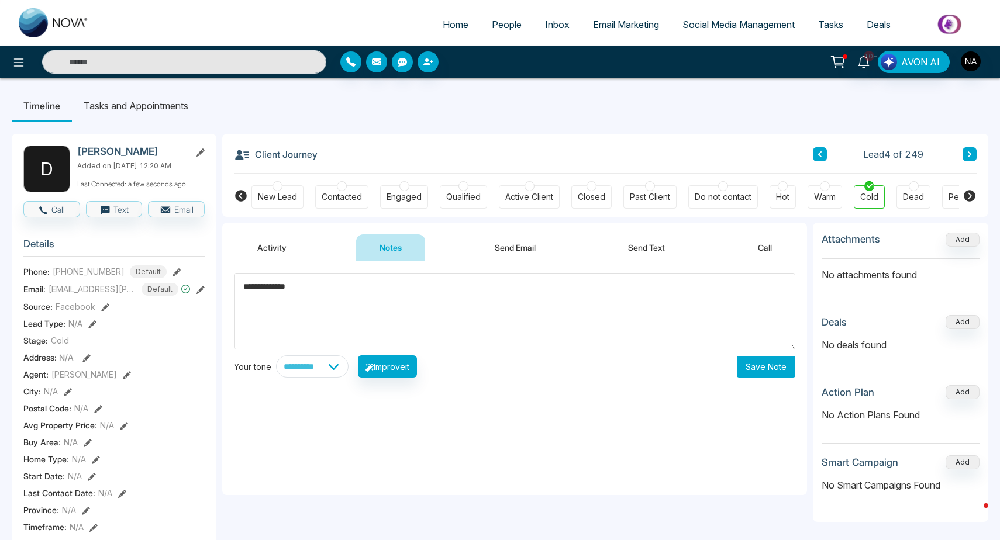
type textarea "**********"
click at [761, 361] on button "Save Note" at bounding box center [766, 367] width 58 height 22
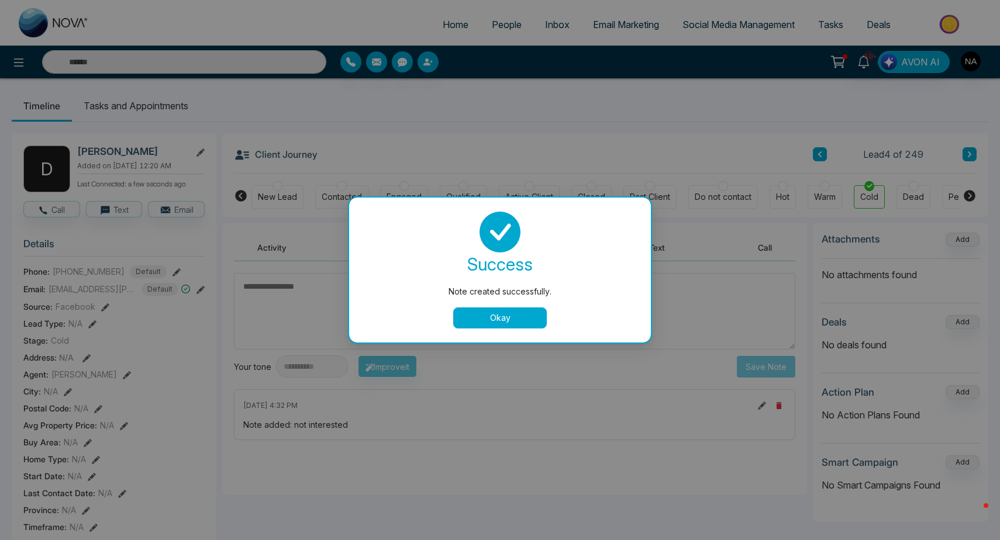
click at [494, 319] on button "Okay" at bounding box center [500, 318] width 94 height 21
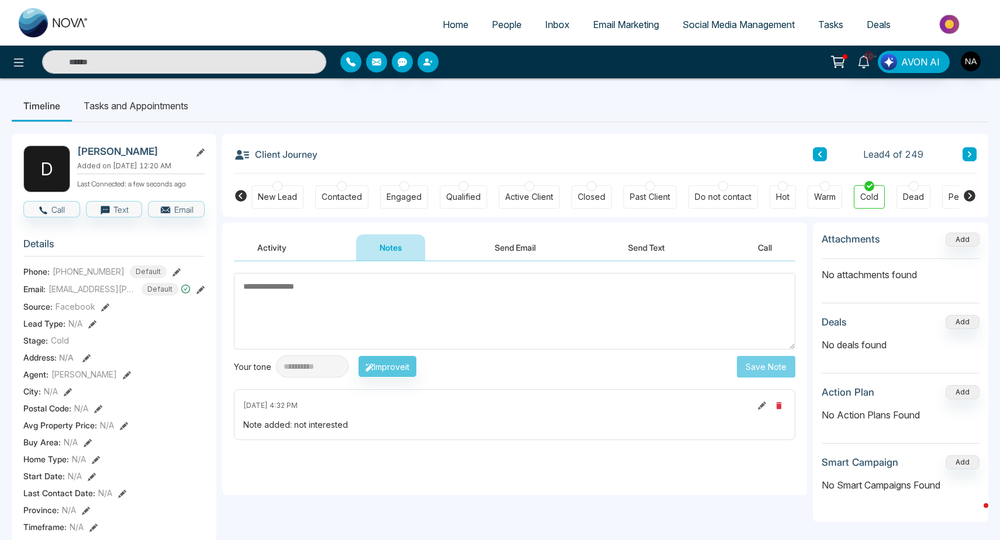
click at [974, 160] on button at bounding box center [970, 154] width 14 height 14
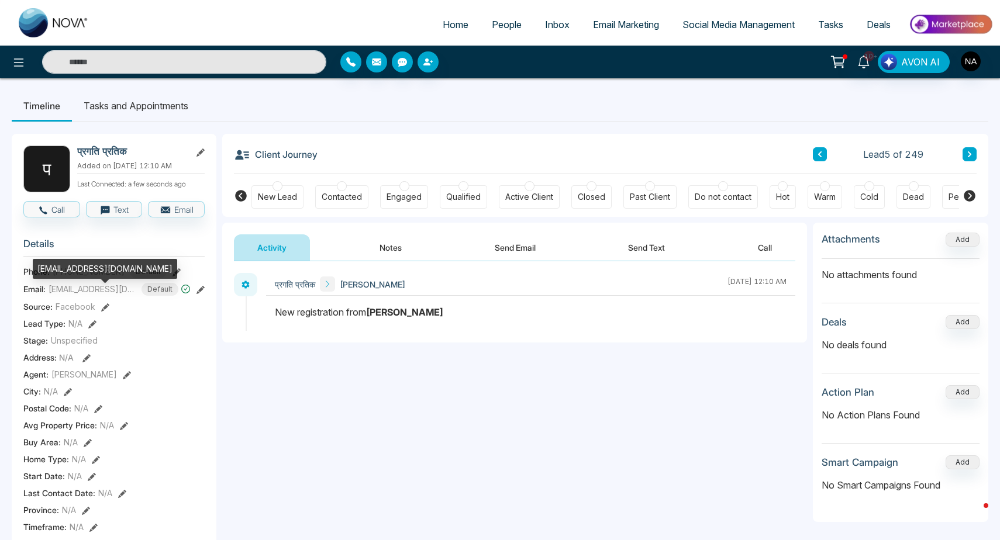
click at [102, 271] on div "[EMAIL_ADDRESS][DOMAIN_NAME]" at bounding box center [105, 269] width 144 height 20
copy div "[EMAIL_ADDRESS][DOMAIN_NAME]"
click at [388, 251] on button "Notes" at bounding box center [390, 247] width 69 height 26
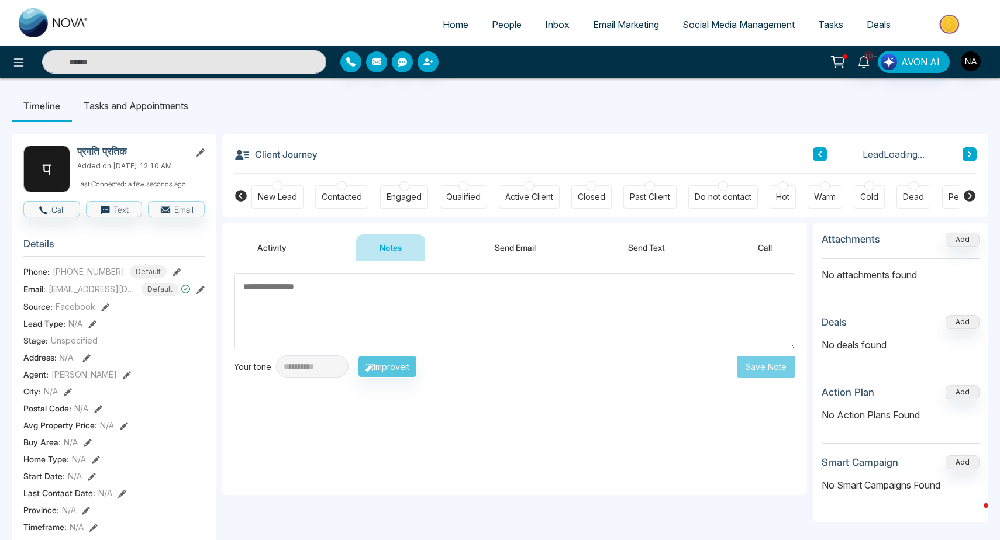
click at [283, 195] on div "New Lead" at bounding box center [277, 197] width 39 height 12
click at [299, 305] on textarea at bounding box center [514, 311] width 561 height 77
click at [299, 305] on body "Home People Inbox Email Marketing Social Media Management Tasks Deals 10+ Notif…" at bounding box center [500, 270] width 1000 height 540
click at [299, 305] on div "Stage updated successfully. success Stage updated successfully. Okay" at bounding box center [500, 270] width 1000 height 540
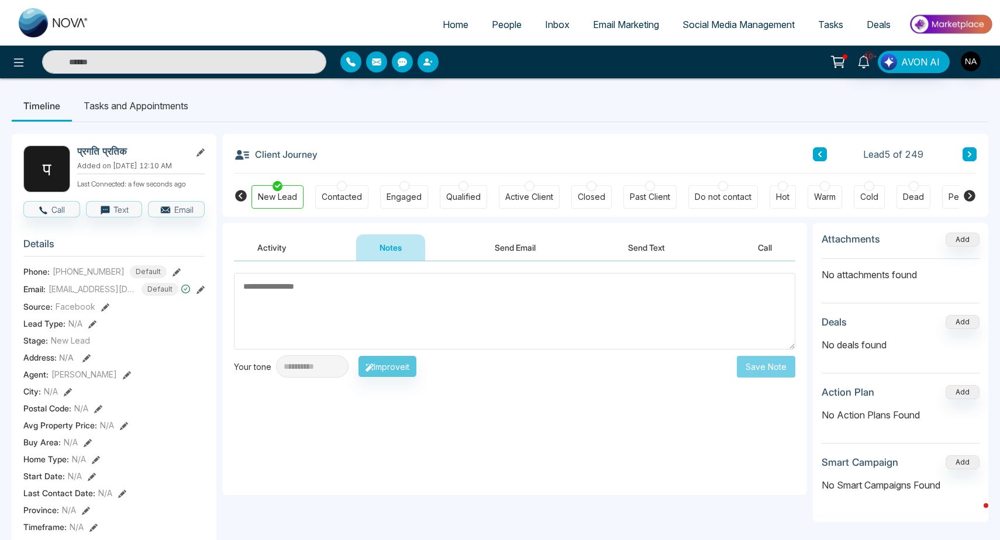
click at [299, 305] on textarea at bounding box center [514, 311] width 561 height 77
type textarea "*********"
click at [757, 367] on button "Save Note" at bounding box center [766, 367] width 58 height 22
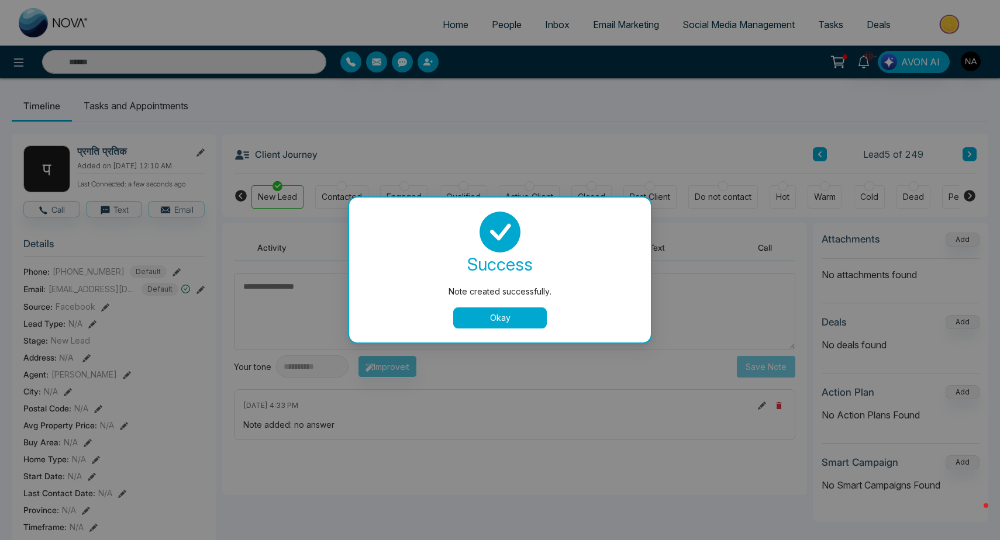
click at [458, 315] on button "Okay" at bounding box center [500, 318] width 94 height 21
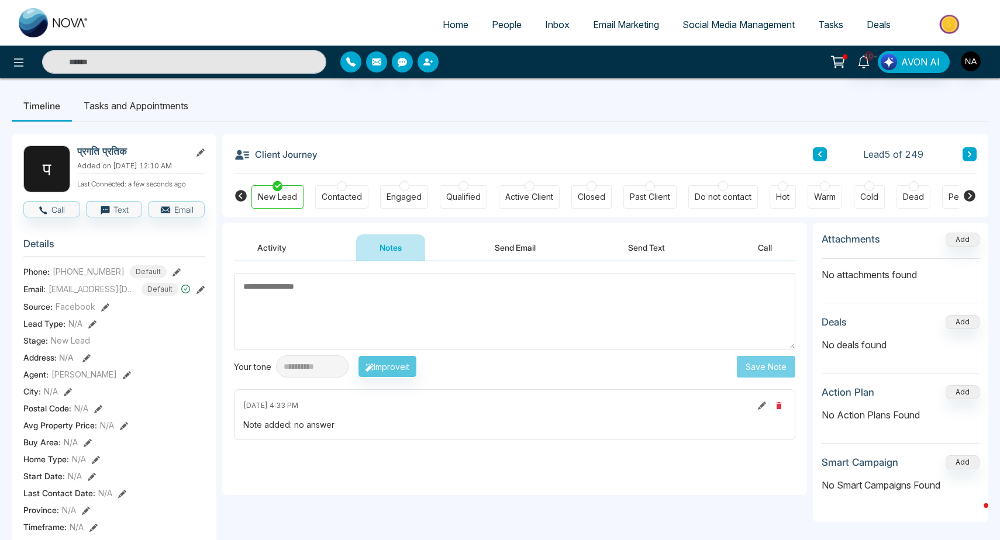
click at [972, 149] on button at bounding box center [970, 154] width 14 height 14
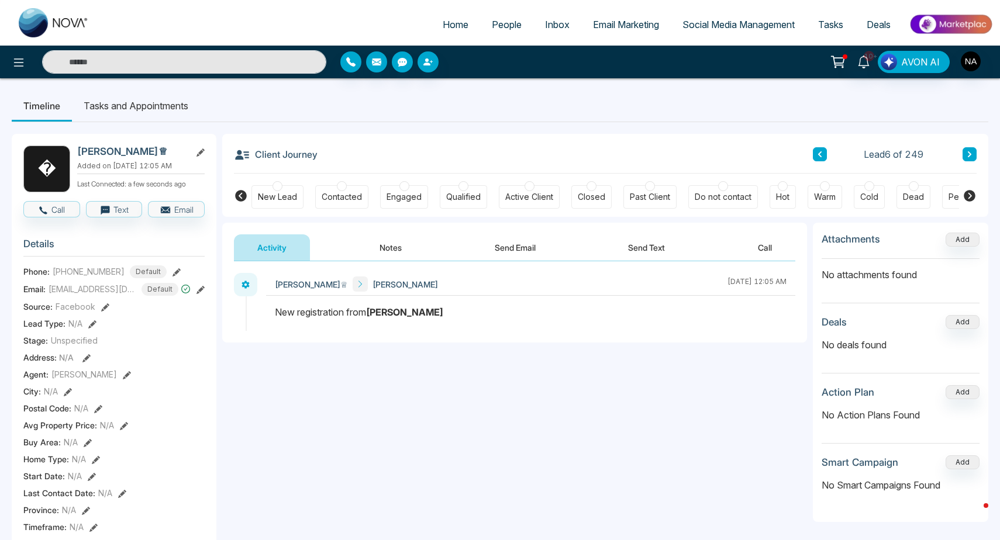
click at [408, 240] on button "Notes" at bounding box center [390, 247] width 69 height 26
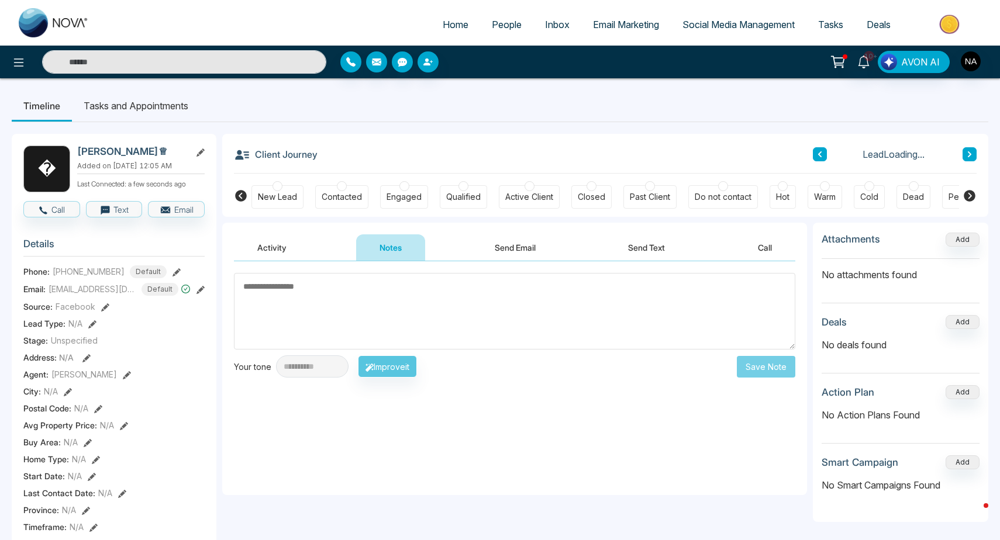
click at [290, 198] on div "New Lead" at bounding box center [277, 197] width 39 height 12
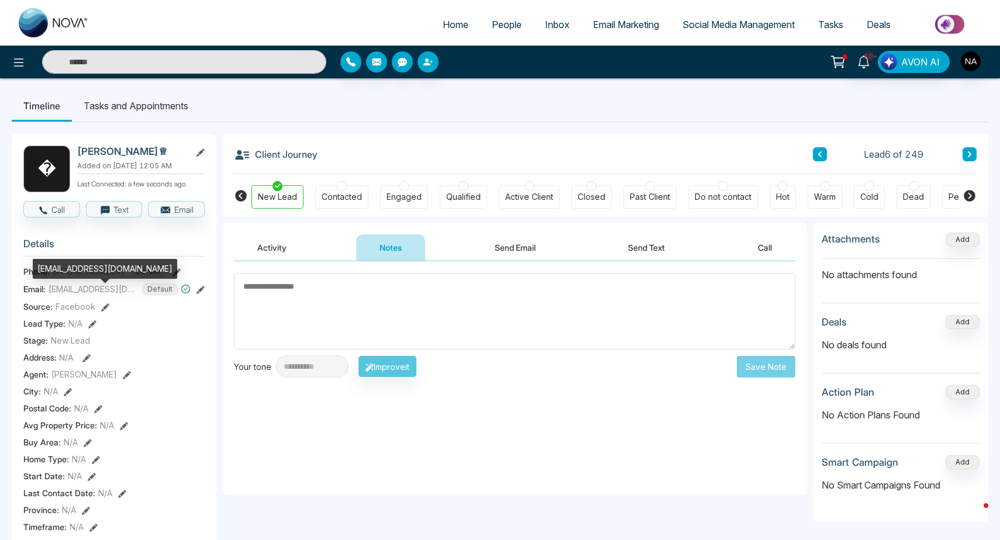
click at [80, 272] on div "[EMAIL_ADDRESS][DOMAIN_NAME]" at bounding box center [105, 269] width 144 height 20
copy div "[EMAIL_ADDRESS][DOMAIN_NAME]"
click at [469, 300] on textarea at bounding box center [514, 311] width 561 height 77
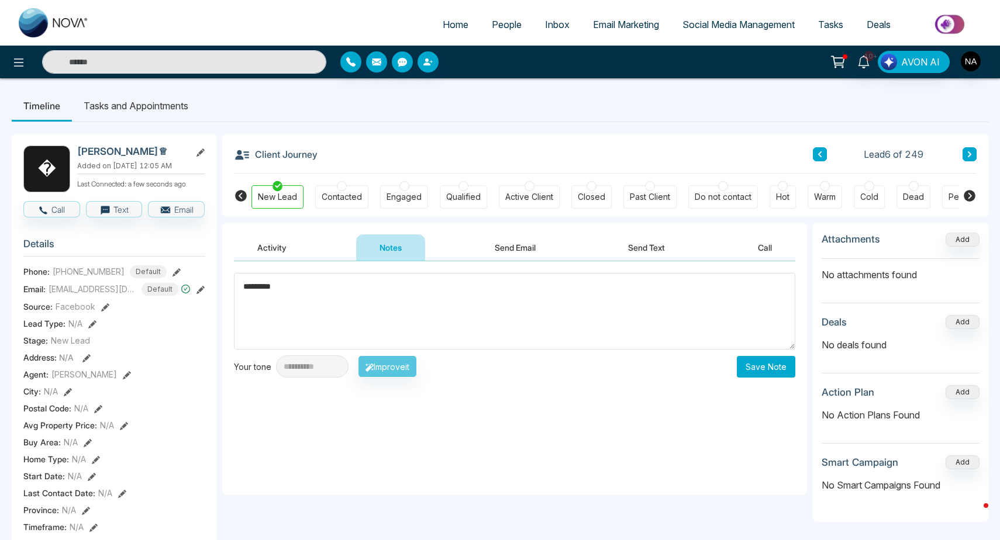
type textarea "*********"
click at [747, 378] on div "**********" at bounding box center [514, 378] width 585 height 234
click at [755, 371] on button "Save Note" at bounding box center [766, 367] width 58 height 22
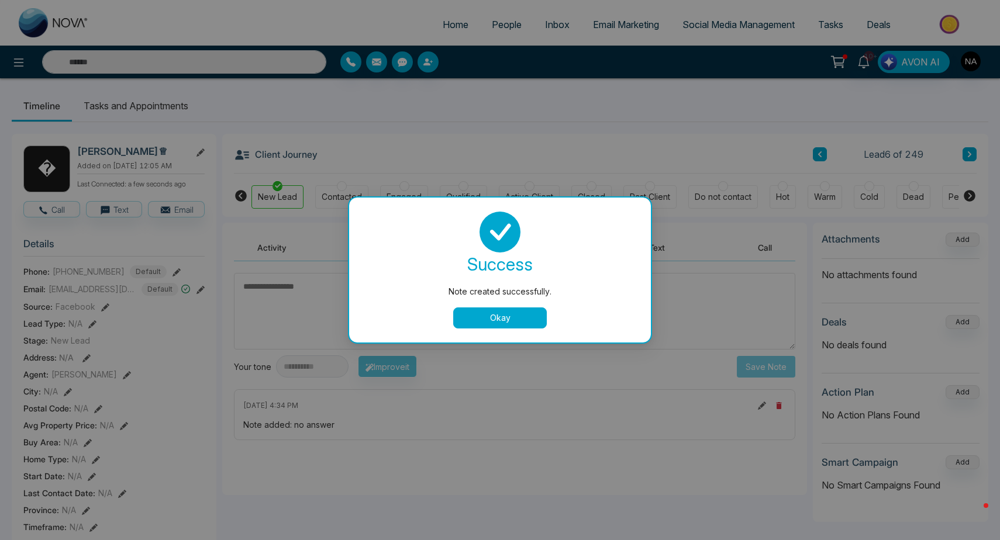
click at [513, 310] on button "Okay" at bounding box center [500, 318] width 94 height 21
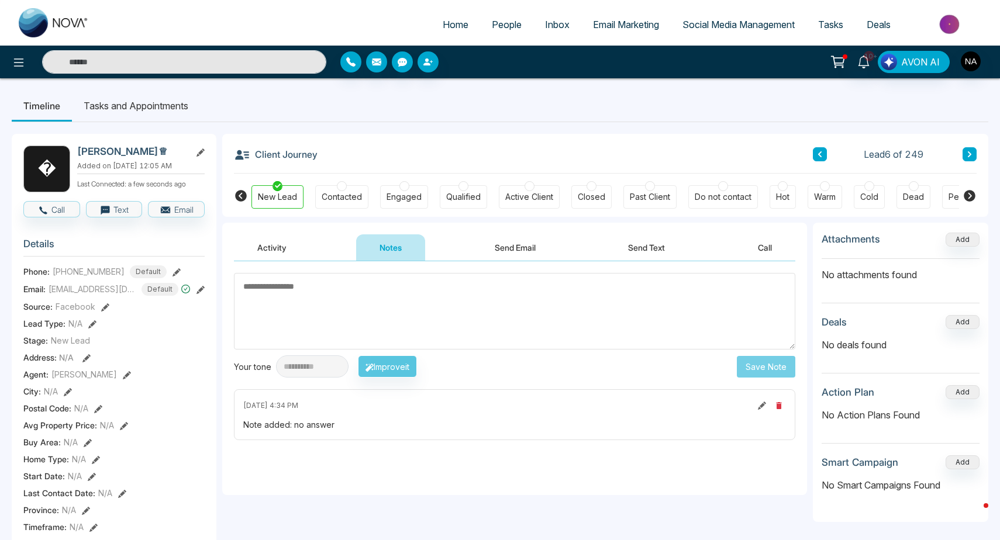
click at [970, 153] on icon at bounding box center [970, 154] width 4 height 6
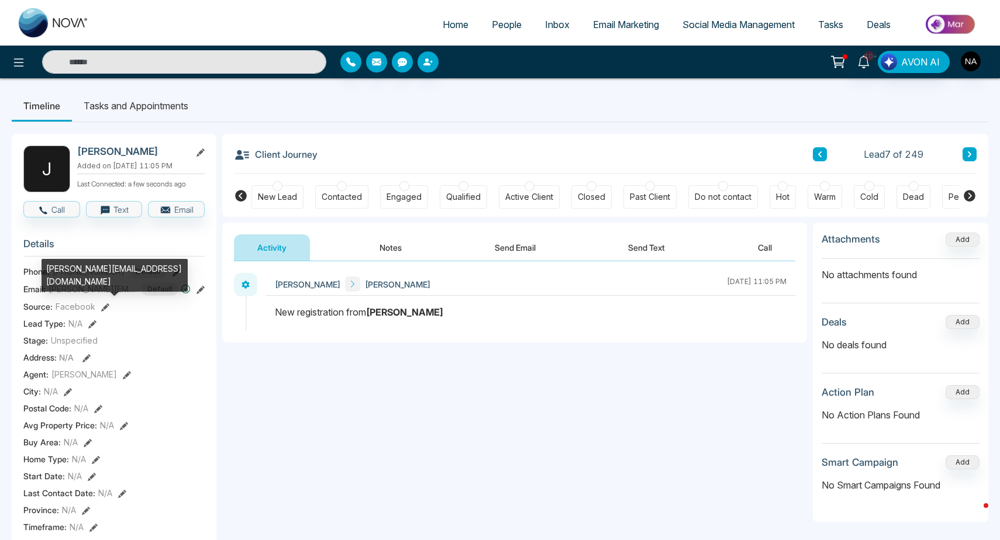
click at [87, 268] on div "[PERSON_NAME][EMAIL_ADDRESS][DOMAIN_NAME]" at bounding box center [115, 275] width 146 height 33
copy div "[PERSON_NAME][EMAIL_ADDRESS][DOMAIN_NAME]"
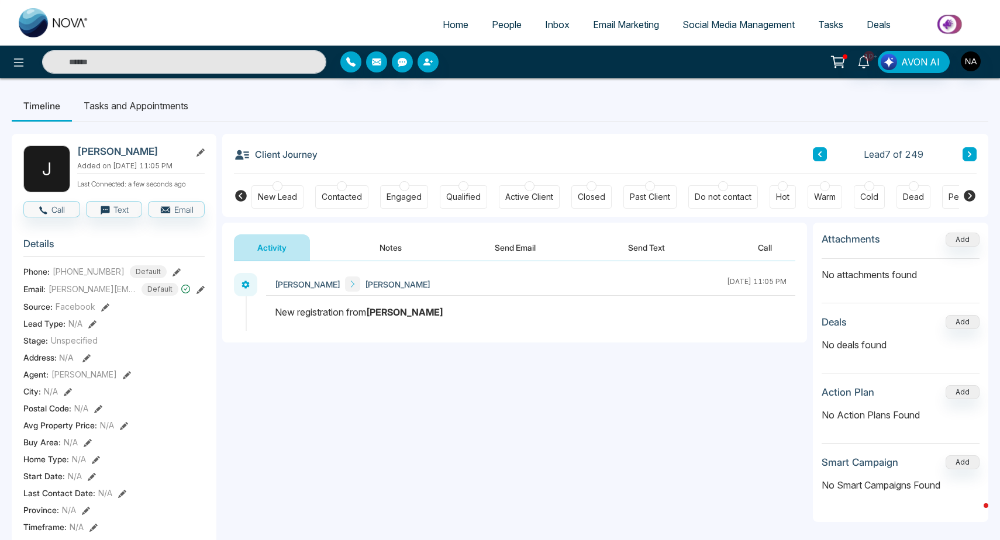
click at [443, 265] on div "[PERSON_NAME] J [PERSON_NAME] [DATE] 11:05 PM" at bounding box center [514, 301] width 585 height 81
click at [376, 244] on button "Notes" at bounding box center [390, 247] width 69 height 26
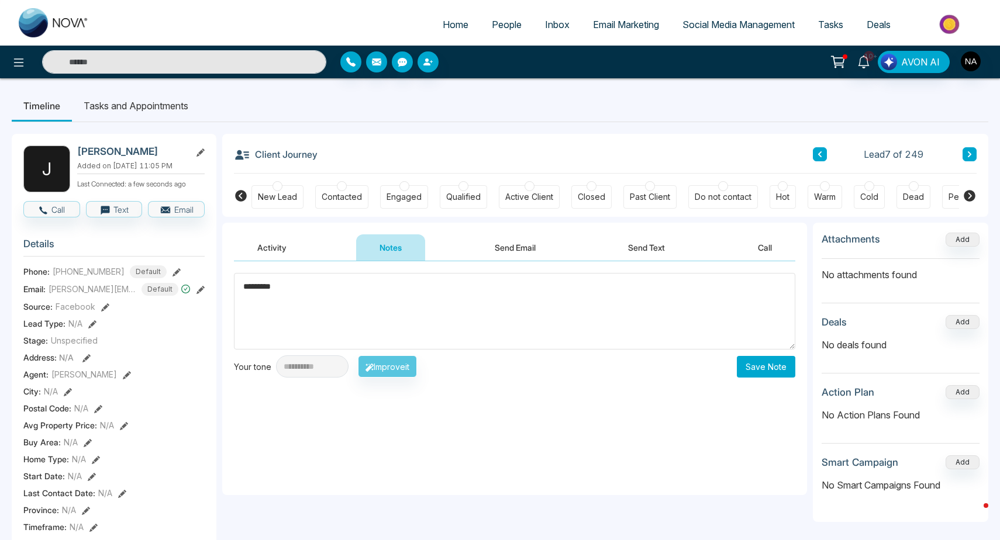
type textarea "*********"
click at [753, 375] on button "Save Note" at bounding box center [766, 367] width 58 height 22
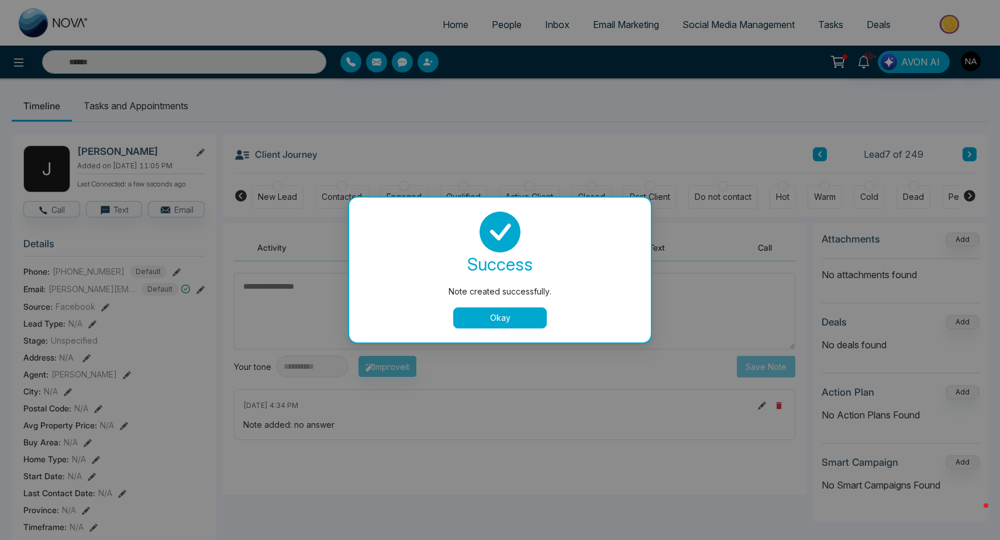
click at [499, 318] on button "Okay" at bounding box center [500, 318] width 94 height 21
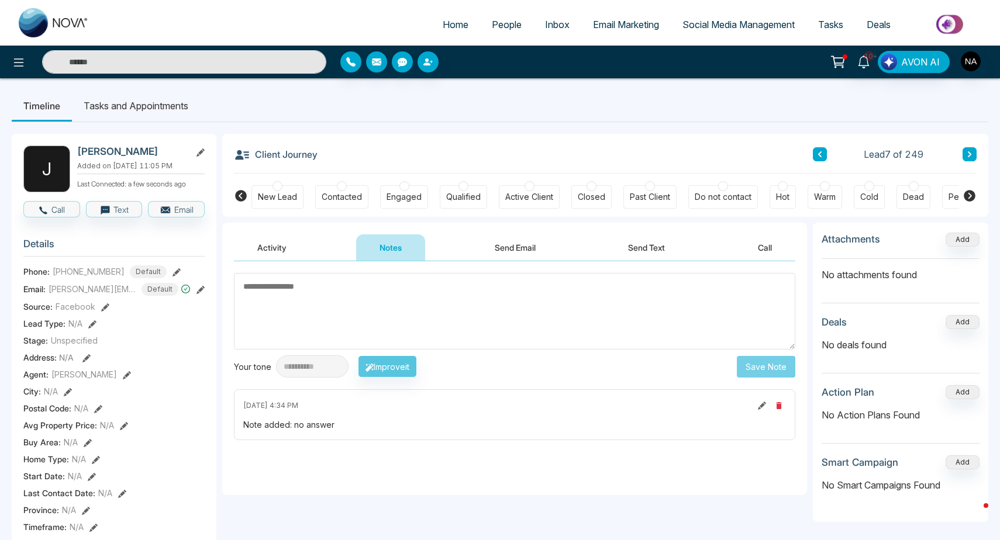
click at [297, 209] on div "New Lead Contacted Engaged Qualified Active Client Closed Past Client Do not co…" at bounding box center [605, 195] width 708 height 43
click at [280, 199] on div "New Lead" at bounding box center [277, 197] width 39 height 12
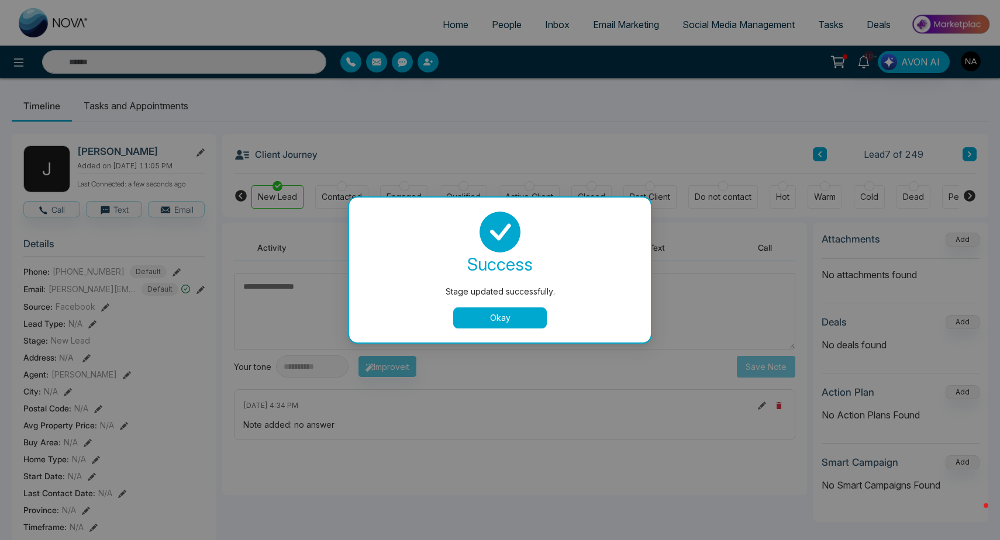
click at [743, 146] on div "Stage updated successfully. success Stage updated successfully. Okay" at bounding box center [500, 270] width 1000 height 540
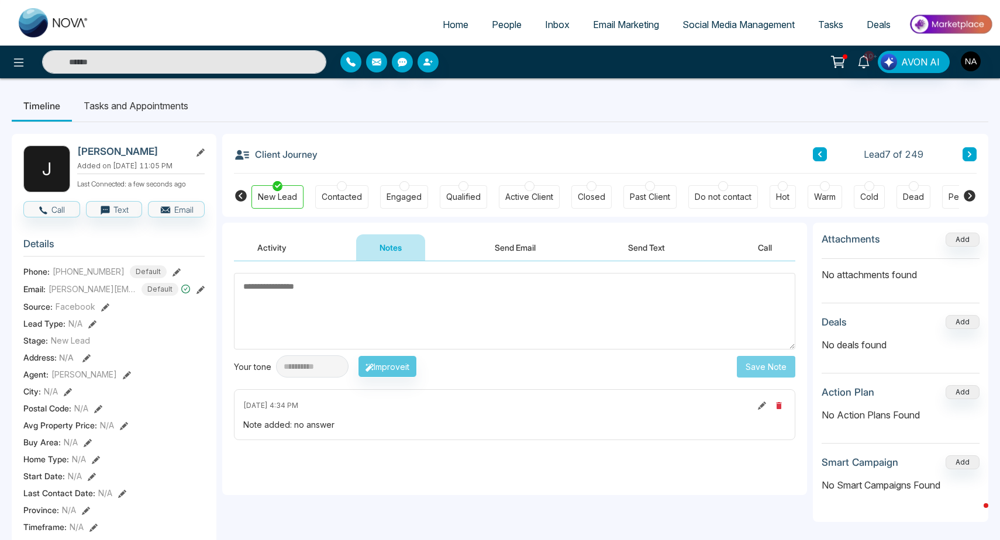
click at [968, 160] on button at bounding box center [970, 154] width 14 height 14
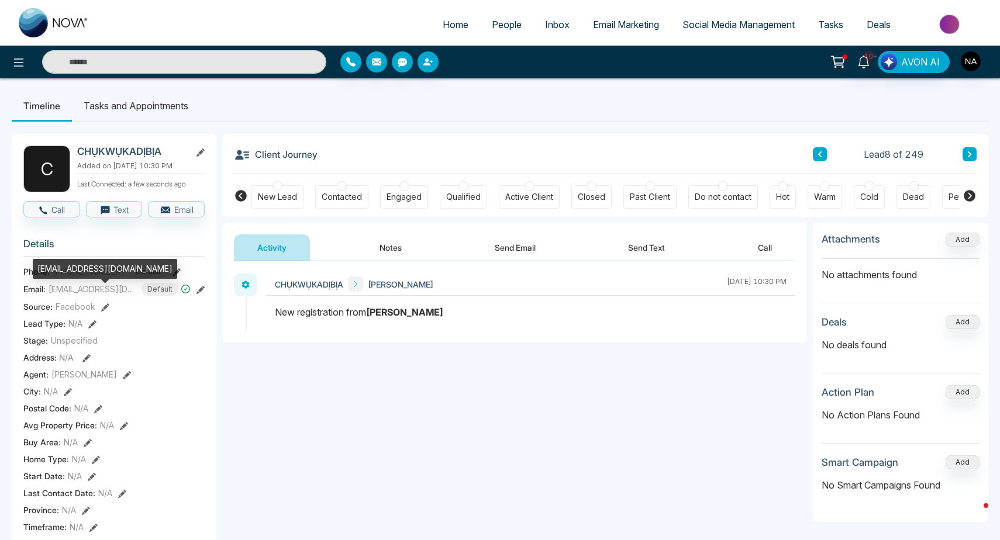
click at [91, 267] on div "[EMAIL_ADDRESS][DOMAIN_NAME]" at bounding box center [105, 269] width 144 height 20
copy div "[EMAIL_ADDRESS][DOMAIN_NAME]"
click at [275, 188] on div at bounding box center [278, 186] width 10 height 10
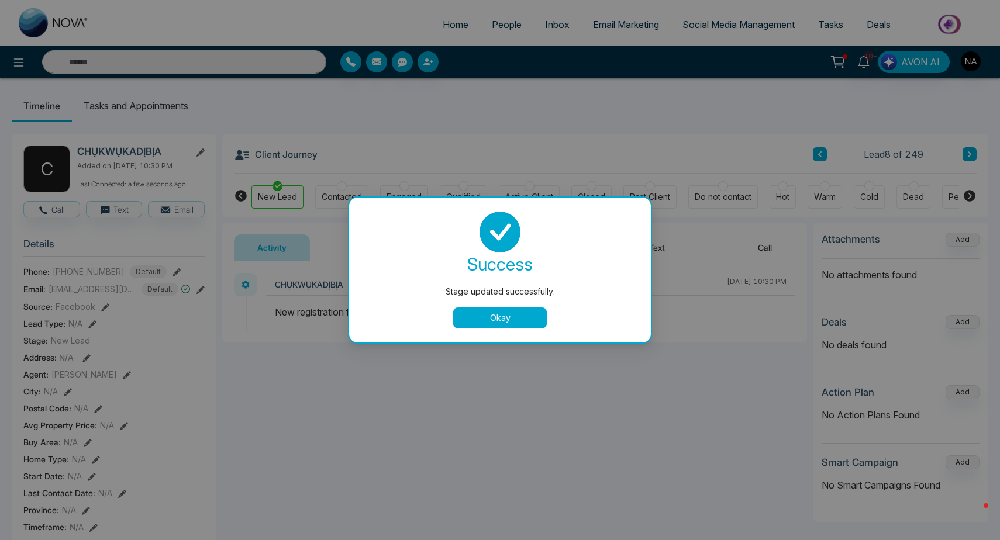
click at [271, 285] on div "Stage updated successfully. success Stage updated successfully. Okay" at bounding box center [500, 270] width 1000 height 540
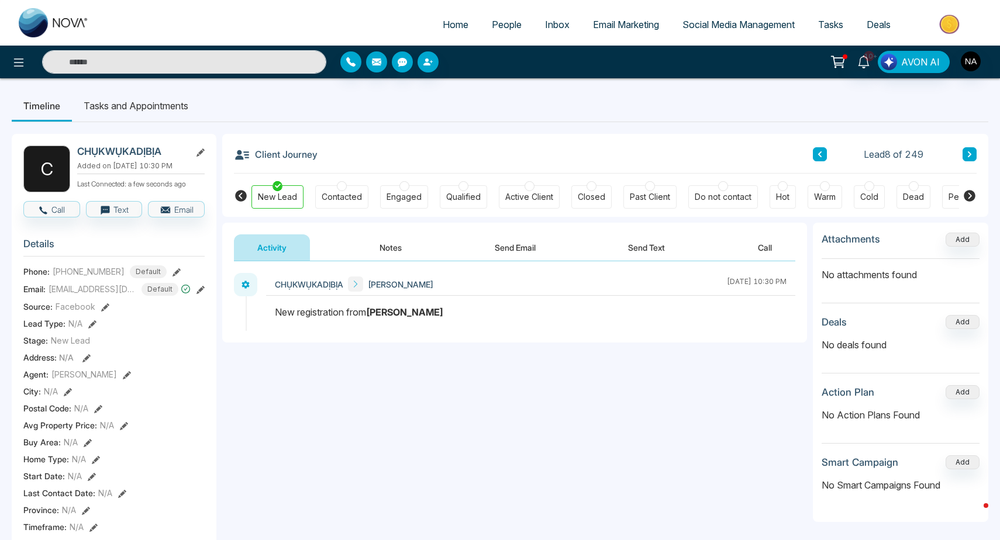
click at [381, 240] on button "Notes" at bounding box center [390, 247] width 69 height 26
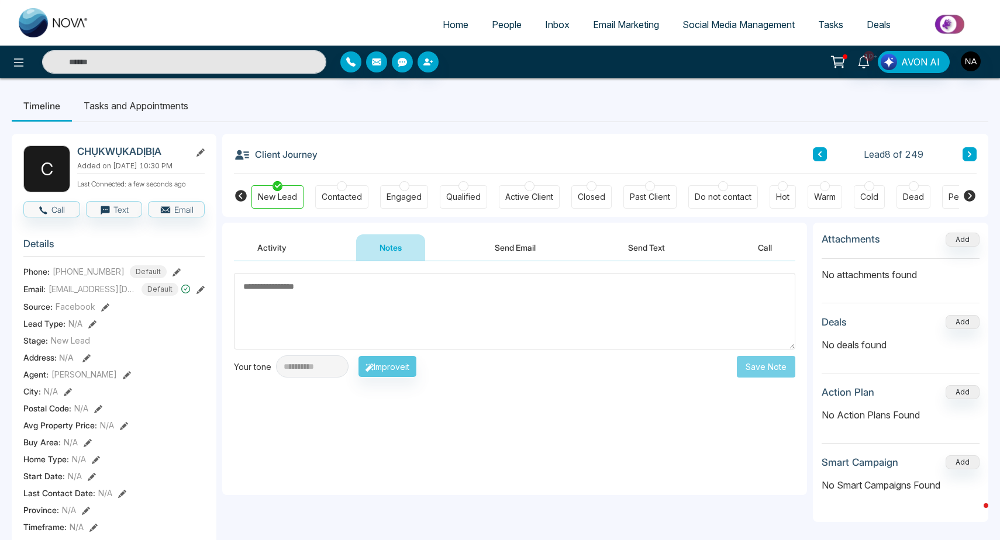
drag, startPoint x: 91, startPoint y: 177, endPoint x: 71, endPoint y: 167, distance: 22.2
click at [71, 167] on div "C CHỤKWỤKADỊBỊA Added on [DATE] 10:30 PM Last Connected: a few seconds ago" at bounding box center [113, 169] width 181 height 47
click at [102, 171] on p "Added on [DATE] 10:30 PM" at bounding box center [140, 166] width 127 height 11
drag, startPoint x: 102, startPoint y: 180, endPoint x: 77, endPoint y: 152, distance: 36.9
click at [77, 152] on div "CHỤKWỤKADỊBỊA Added on [DATE] 10:30 PM Last Connected: a few seconds ago" at bounding box center [140, 169] width 127 height 47
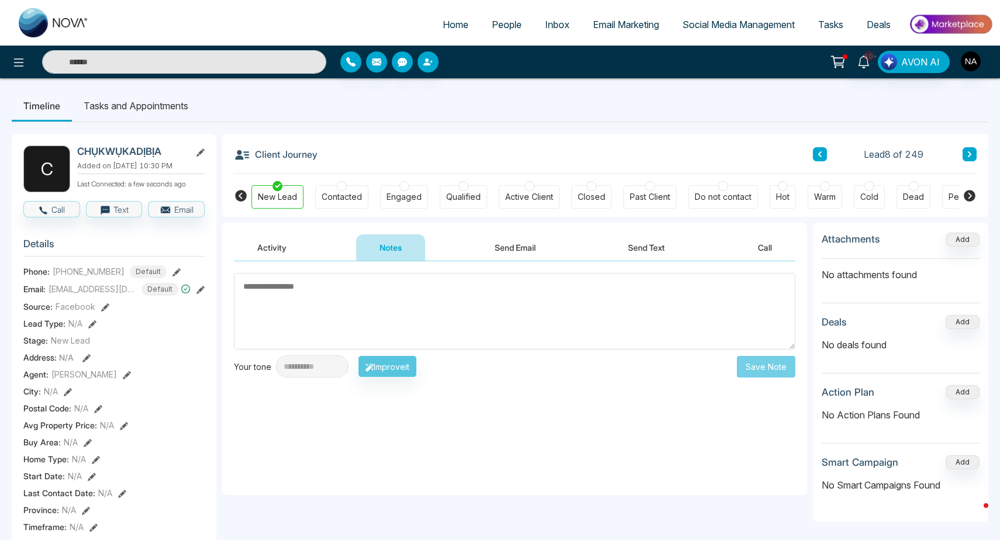
click at [99, 171] on p "Added on [DATE] 10:30 PM" at bounding box center [140, 166] width 127 height 11
drag, startPoint x: 99, startPoint y: 178, endPoint x: 81, endPoint y: 156, distance: 29.1
click at [81, 156] on div "CHỤKWỤKADỊBỊA Added on [DATE] 10:30 PM Last Connected: a few seconds ago" at bounding box center [140, 169] width 127 height 47
click at [92, 171] on p "Added on [DATE] 10:30 PM" at bounding box center [140, 166] width 127 height 11
drag, startPoint x: 87, startPoint y: 176, endPoint x: 78, endPoint y: 155, distance: 22.6
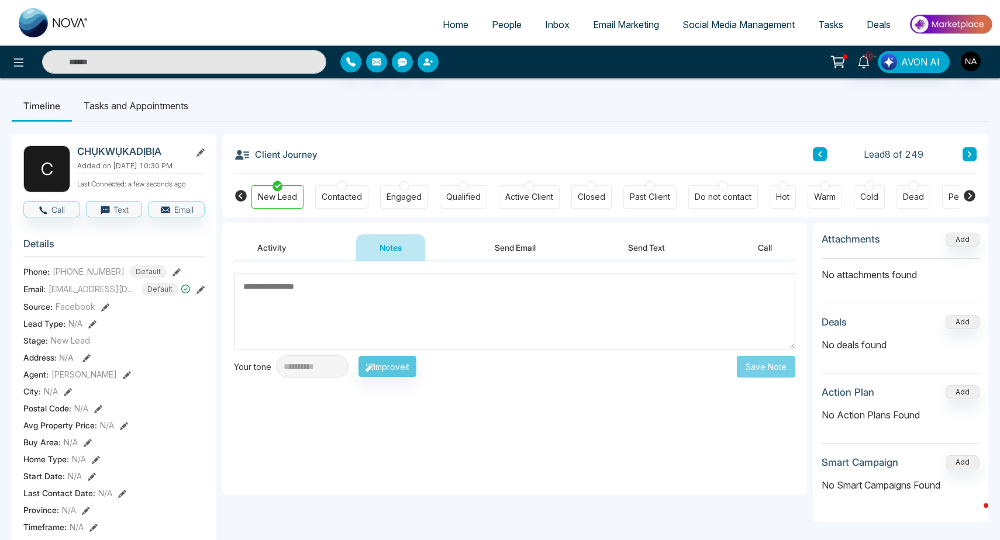
click at [78, 155] on div "CHỤKWỤKADỊBỊA Added on [DATE] 10:30 PM Last Connected: a few seconds ago" at bounding box center [140, 169] width 127 height 47
click at [98, 171] on p "Added on [DATE] 10:30 PM" at bounding box center [140, 166] width 127 height 11
drag, startPoint x: 87, startPoint y: 174, endPoint x: 80, endPoint y: 154, distance: 20.9
click at [80, 154] on div "CHỤKWỤKADỊBỊA Added on [DATE] 10:30 PM Last Connected: a few seconds ago" at bounding box center [140, 169] width 127 height 47
click at [256, 294] on textarea at bounding box center [514, 311] width 561 height 77
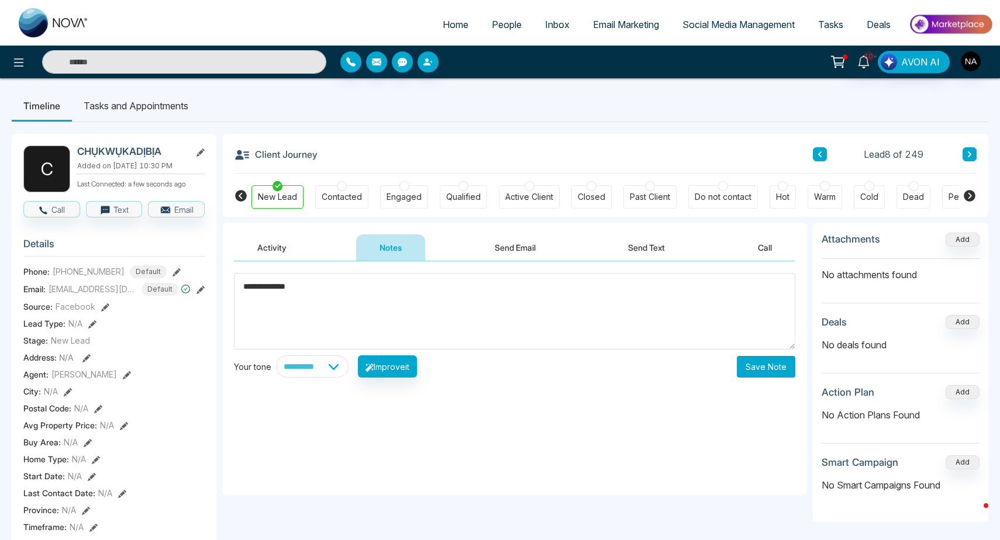
type textarea "**********"
click at [760, 356] on button "Save Note" at bounding box center [766, 367] width 58 height 22
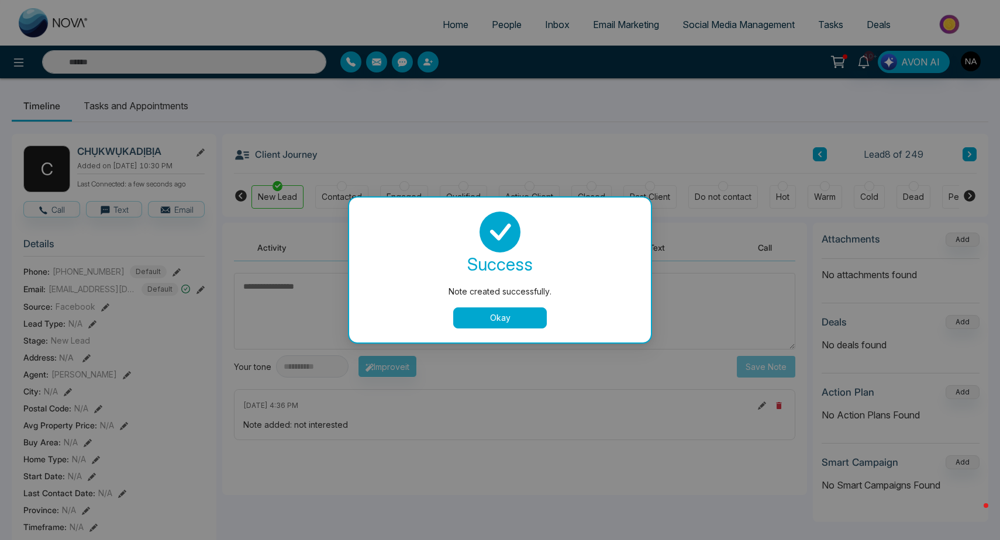
click at [494, 319] on button "Okay" at bounding box center [500, 318] width 94 height 21
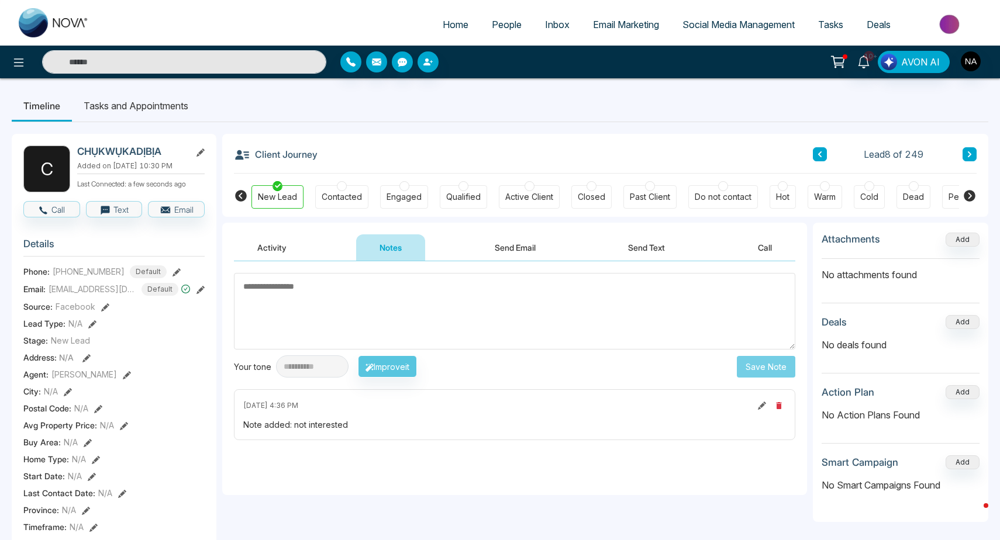
click at [865, 201] on div "Cold" at bounding box center [869, 197] width 18 height 12
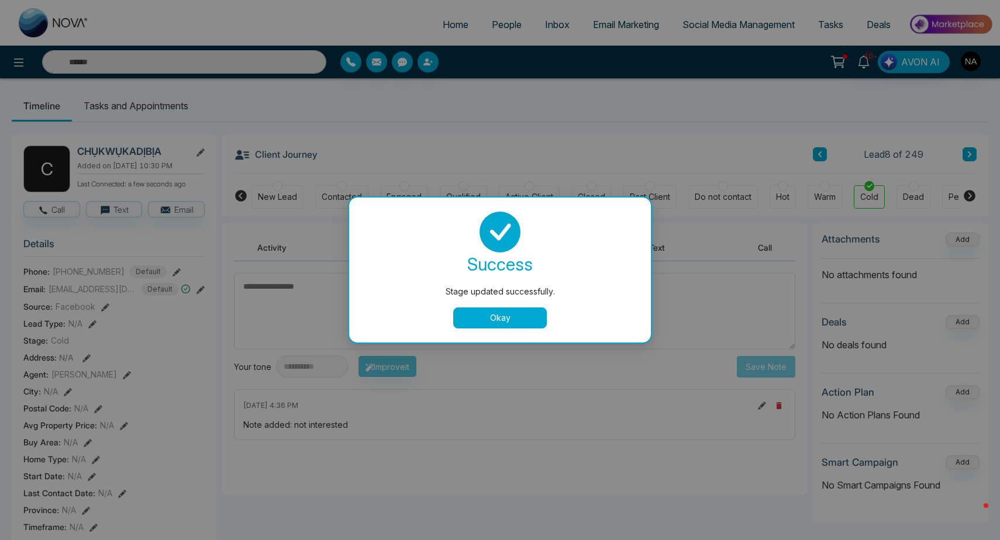
click at [525, 309] on button "Okay" at bounding box center [500, 318] width 94 height 21
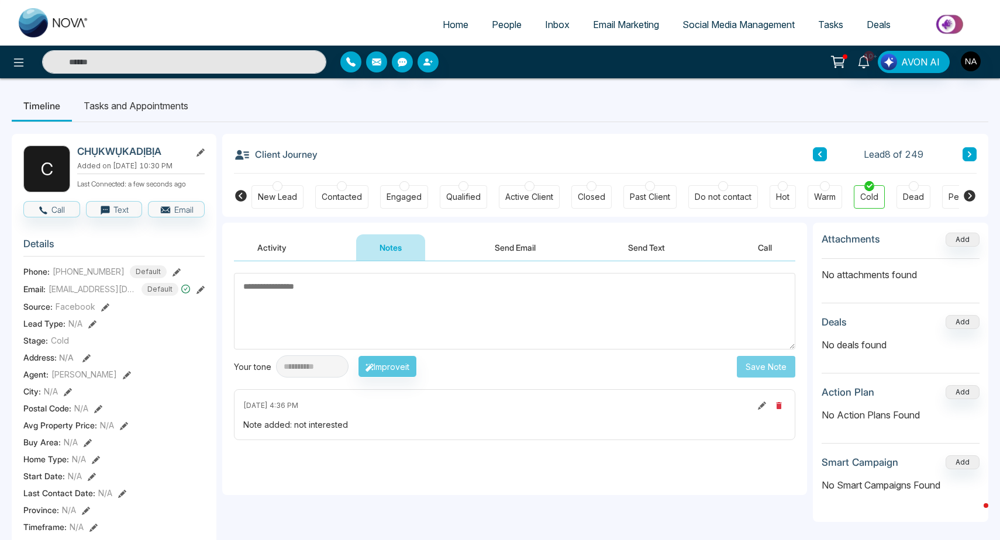
click at [968, 156] on icon at bounding box center [970, 154] width 6 height 7
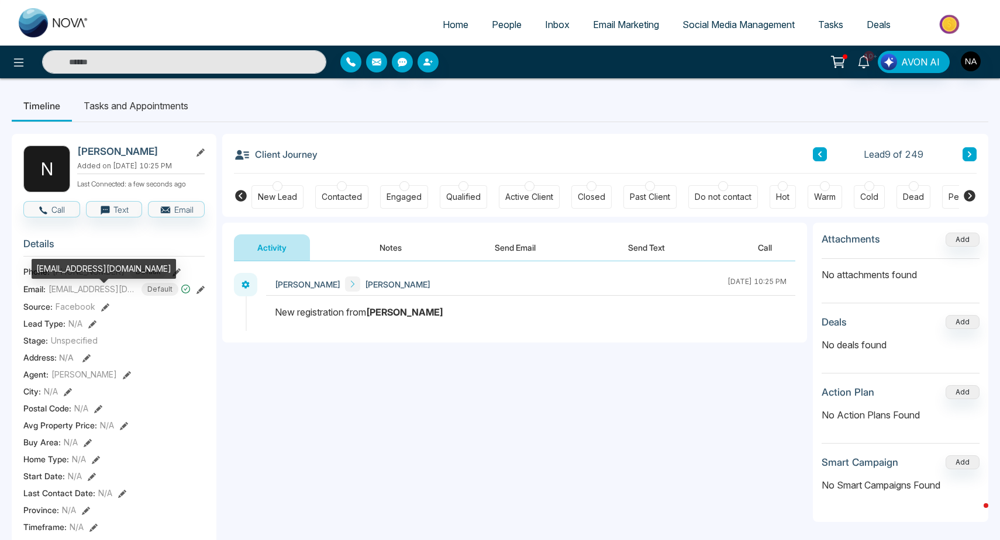
click at [83, 273] on div "[EMAIL_ADDRESS][DOMAIN_NAME]" at bounding box center [104, 269] width 144 height 20
copy div "[EMAIL_ADDRESS][DOMAIN_NAME]"
click at [399, 260] on button "Notes" at bounding box center [390, 247] width 69 height 26
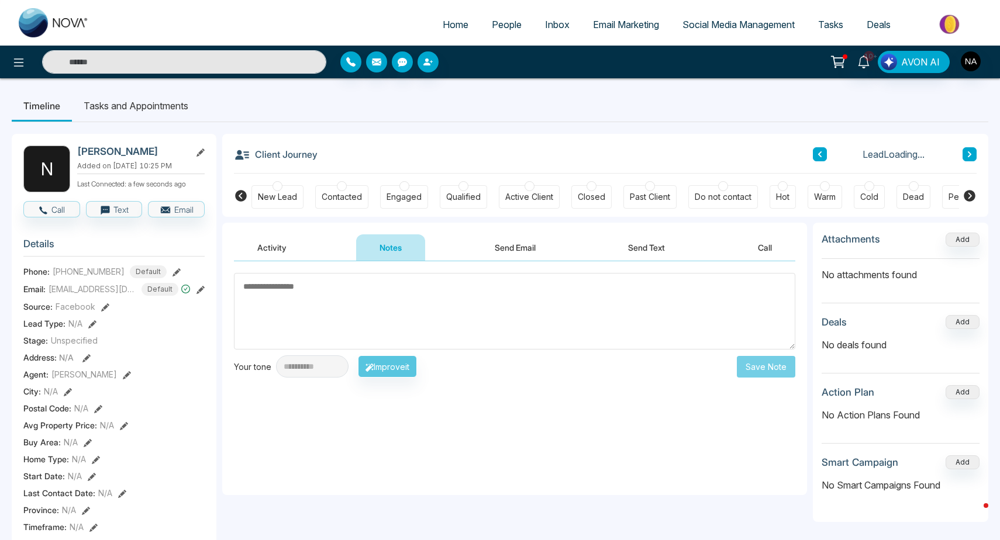
click at [283, 205] on div "New Lead" at bounding box center [277, 196] width 52 height 23
click at [357, 277] on textarea at bounding box center [514, 311] width 561 height 77
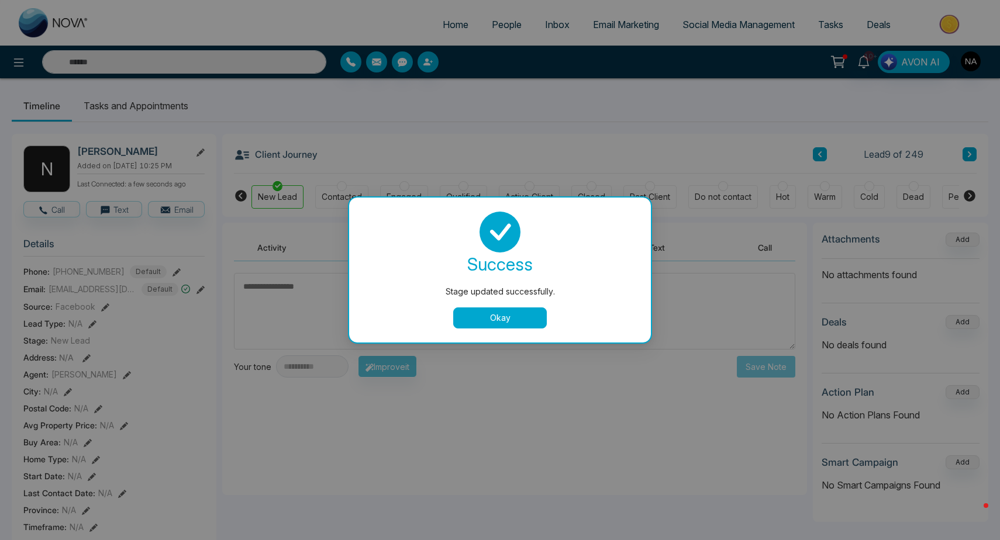
click at [331, 282] on div "Stage updated successfully. success Stage updated successfully. Okay" at bounding box center [500, 270] width 1000 height 540
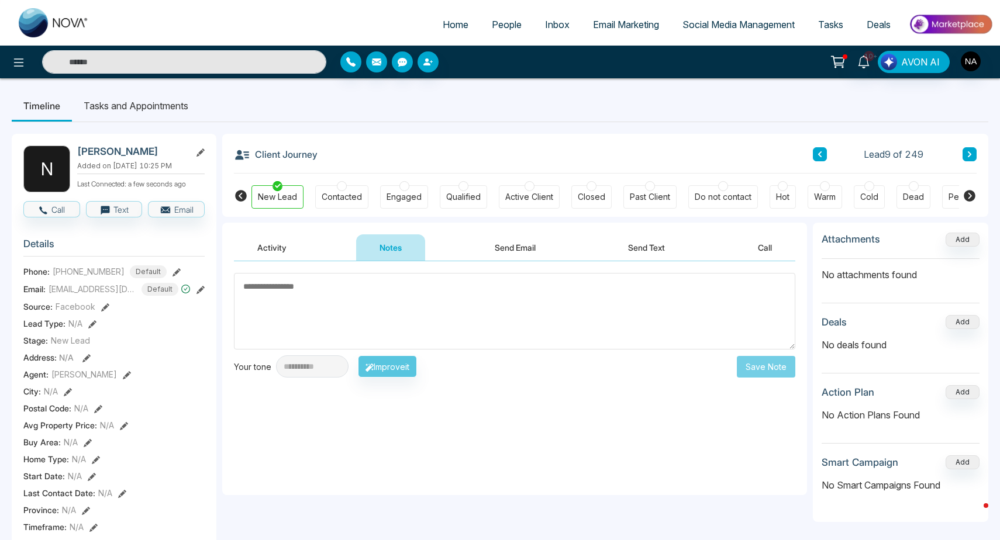
click at [302, 306] on textarea at bounding box center [514, 311] width 561 height 77
type textarea "*********"
click at [450, 440] on div "**********" at bounding box center [514, 378] width 585 height 234
click at [783, 364] on button "Save Note" at bounding box center [766, 367] width 58 height 22
click at [970, 156] on icon at bounding box center [970, 154] width 4 height 6
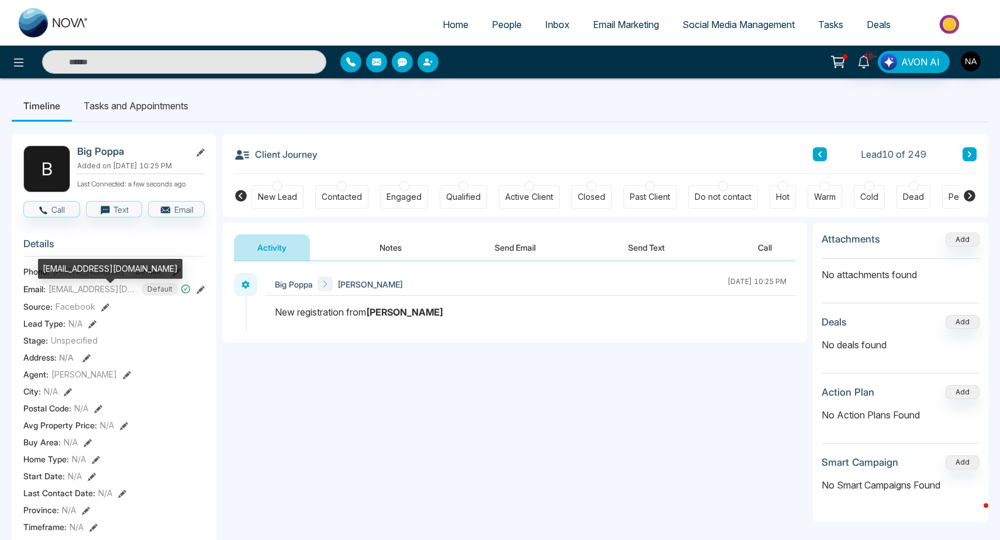
click at [68, 268] on div "[EMAIL_ADDRESS][DOMAIN_NAME]" at bounding box center [110, 269] width 144 height 20
copy div "[EMAIL_ADDRESS][DOMAIN_NAME]"
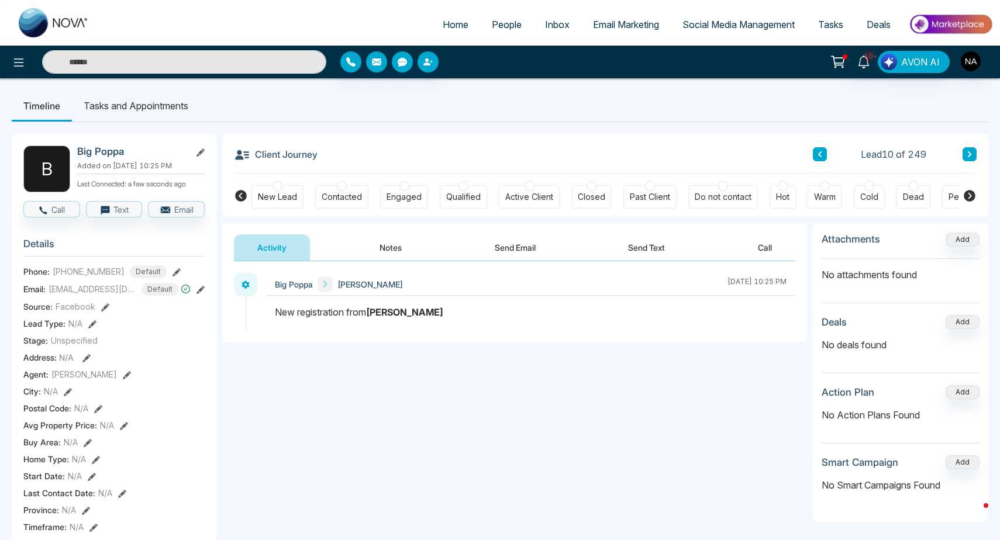
click at [270, 191] on div "New Lead" at bounding box center [277, 196] width 52 height 23
click at [381, 246] on button "Notes" at bounding box center [390, 247] width 69 height 26
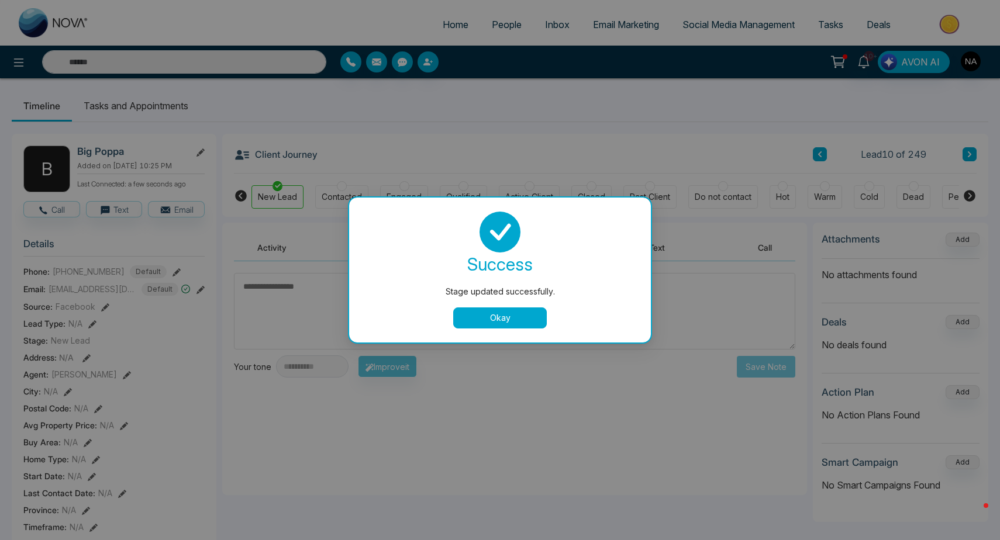
click at [503, 325] on button "Okay" at bounding box center [500, 318] width 94 height 21
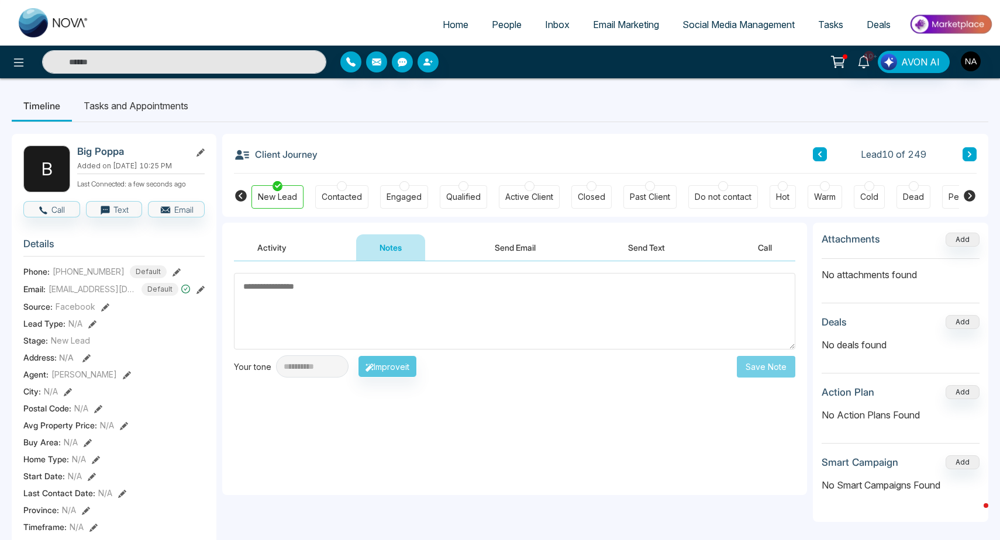
click at [477, 306] on textarea at bounding box center [514, 311] width 561 height 77
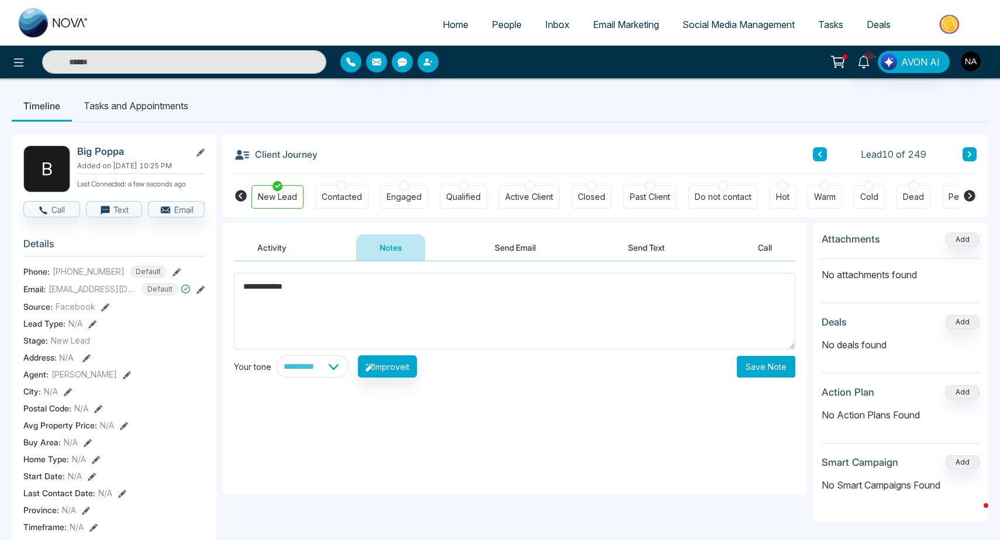
type textarea "**********"
click at [781, 371] on button "Save Note" at bounding box center [766, 367] width 58 height 22
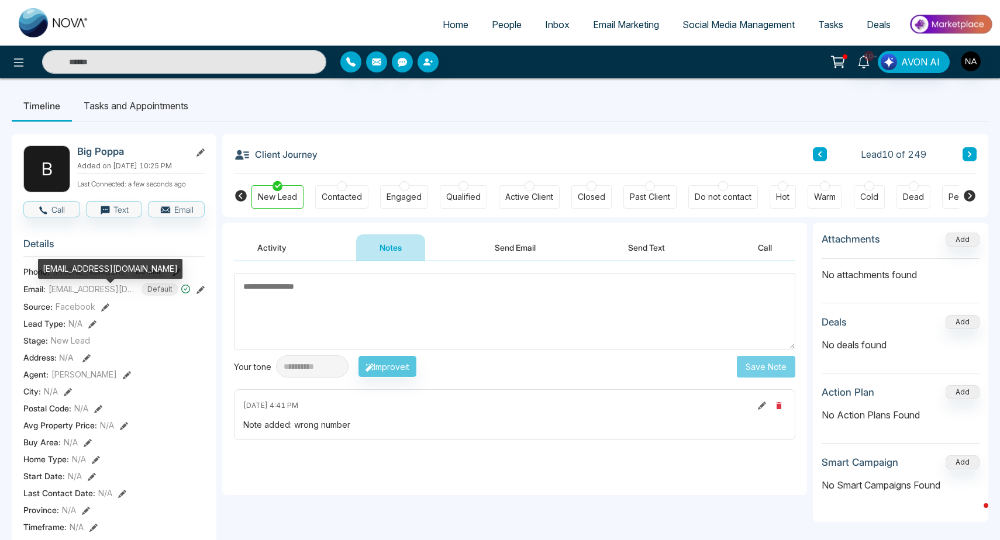
click at [81, 270] on div "[EMAIL_ADDRESS][DOMAIN_NAME]" at bounding box center [110, 269] width 144 height 20
click at [64, 0] on div at bounding box center [500, 0] width 1000 height 1
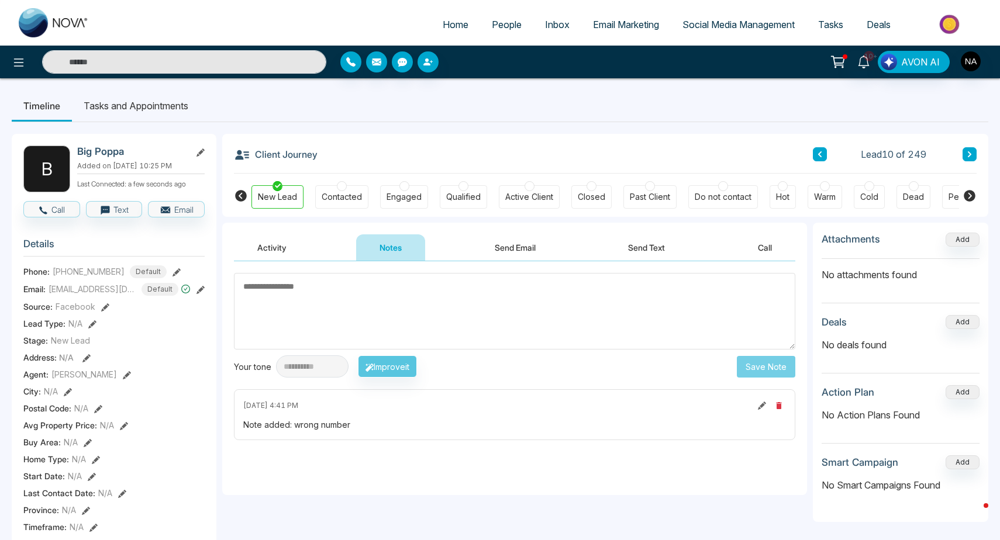
click at [968, 155] on icon at bounding box center [970, 154] width 6 height 7
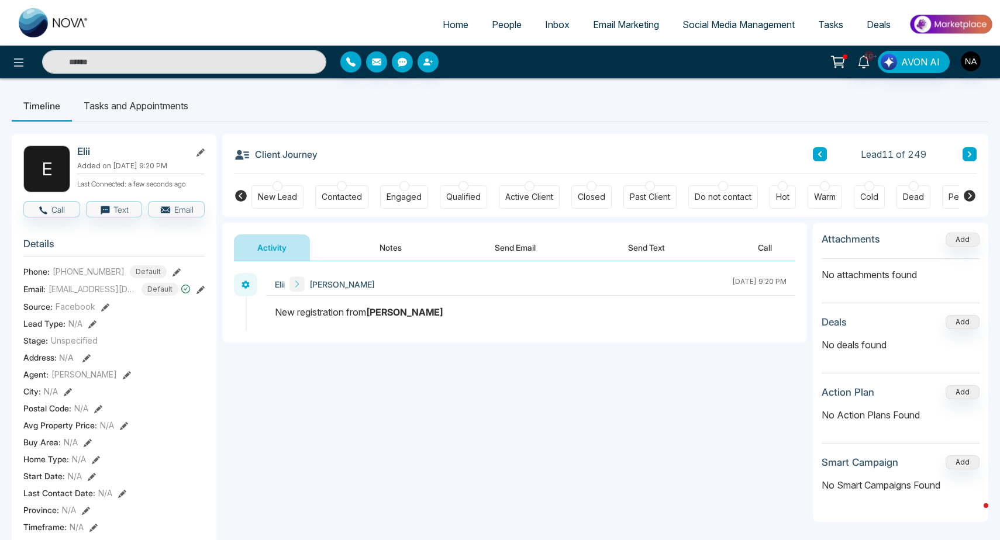
click at [415, 256] on button "Notes" at bounding box center [390, 247] width 69 height 26
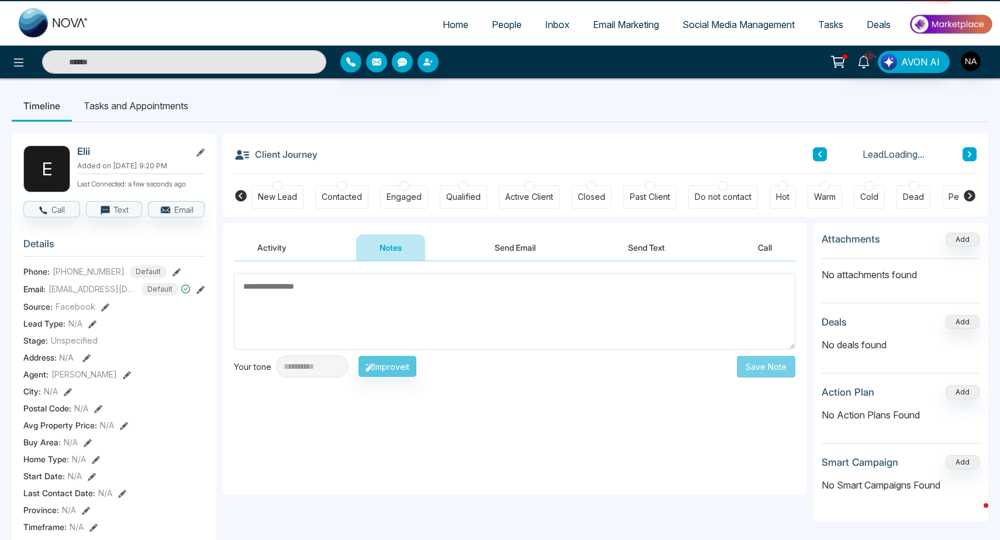
click at [287, 204] on div "New Lead" at bounding box center [277, 196] width 52 height 23
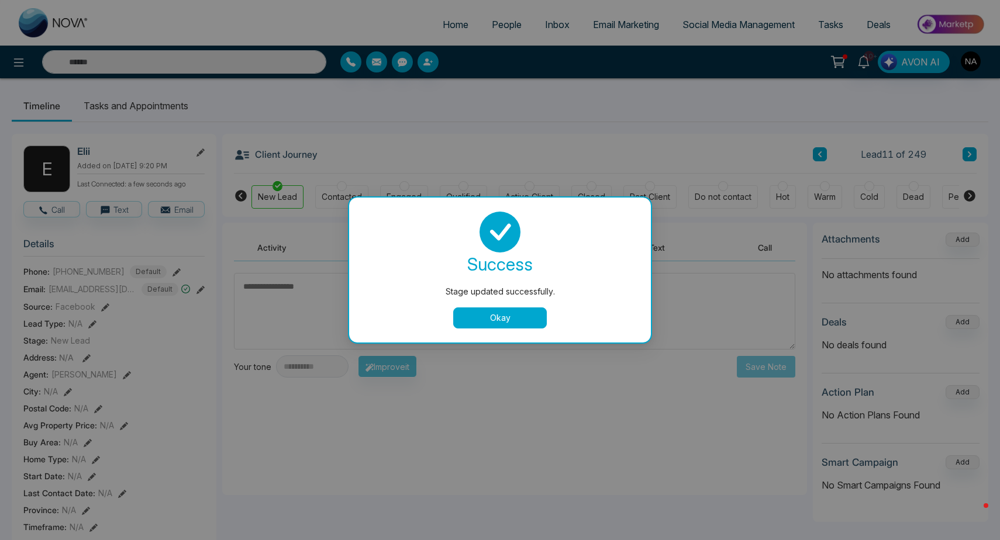
click at [62, 291] on div "Stage updated successfully. success Stage updated successfully. Okay" at bounding box center [500, 270] width 1000 height 540
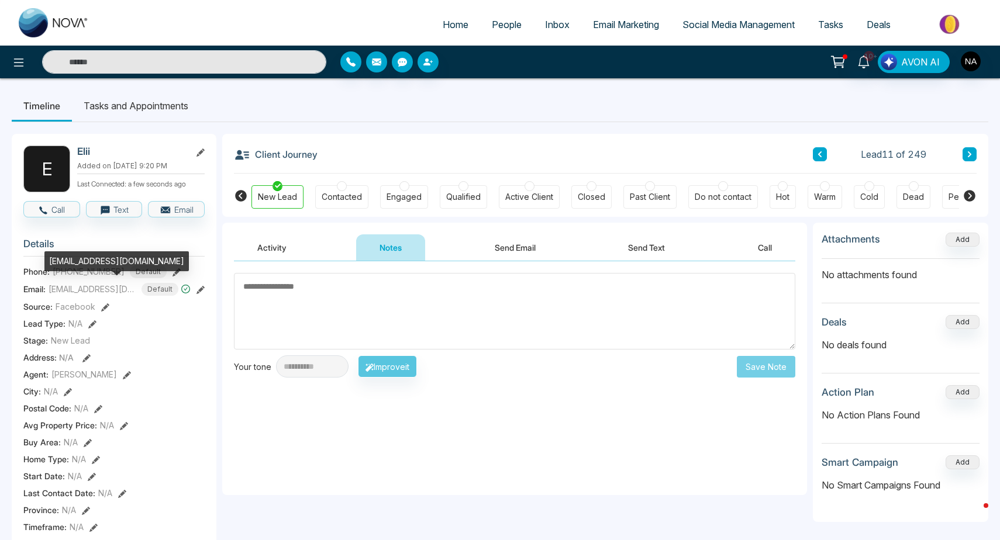
click at [73, 261] on div "[EMAIL_ADDRESS][DOMAIN_NAME]" at bounding box center [116, 261] width 144 height 20
